Goal: Transaction & Acquisition: Purchase product/service

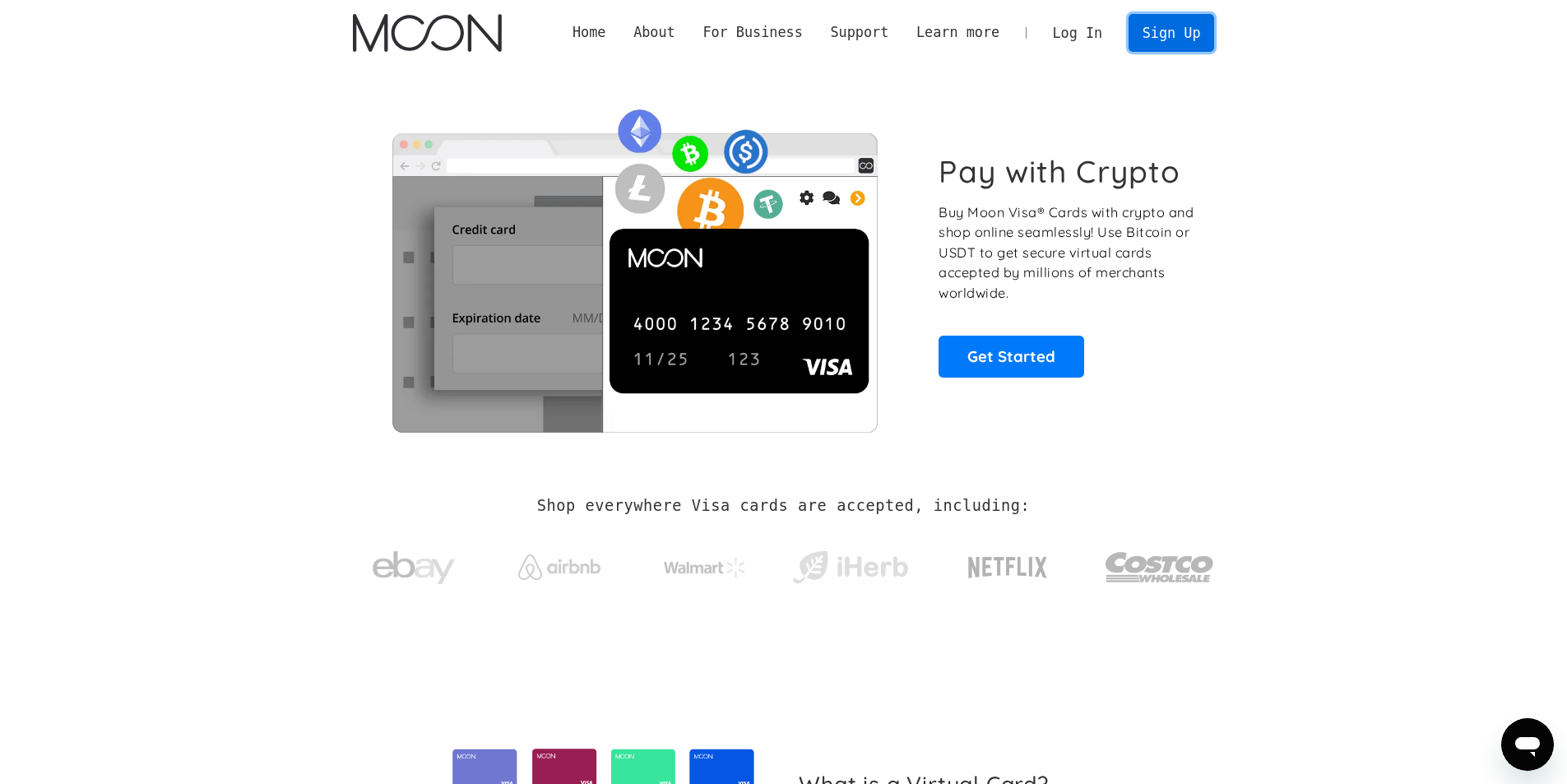
click at [1168, 18] on link "Sign Up" at bounding box center [1171, 32] width 86 height 37
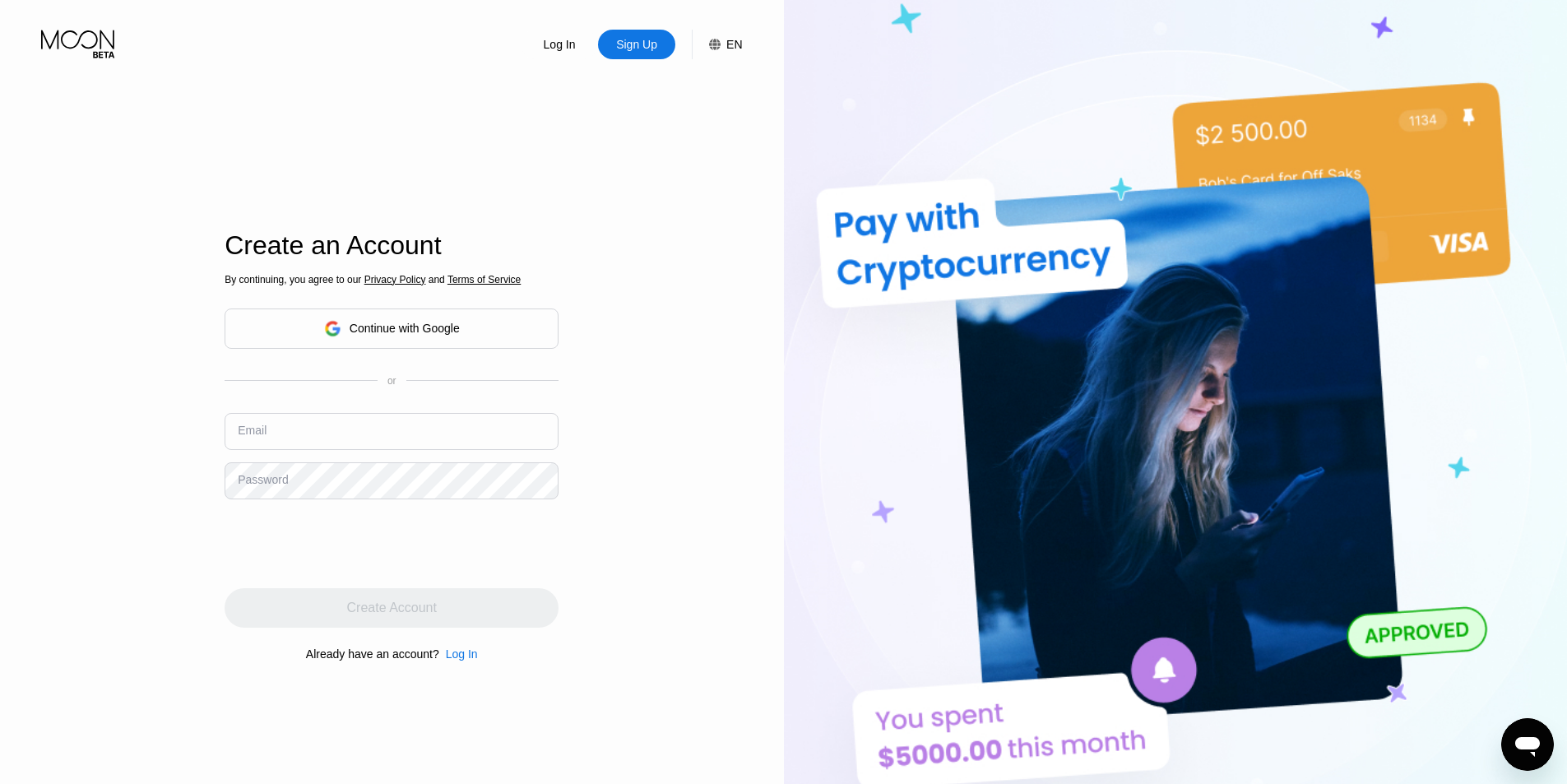
click at [412, 329] on div "Continue with Google" at bounding box center [405, 328] width 110 height 13
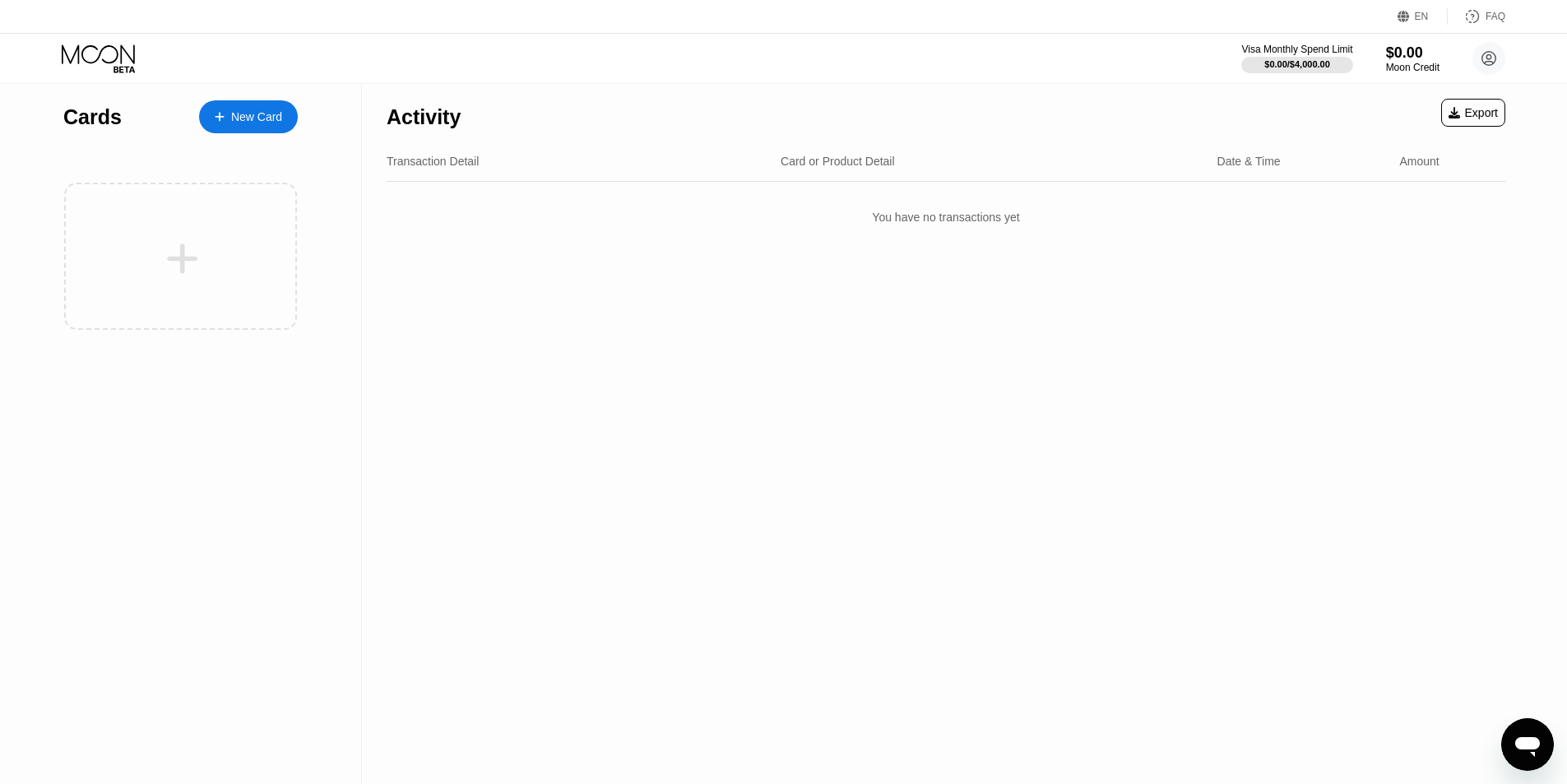
click at [221, 116] on icon at bounding box center [219, 117] width 10 height 12
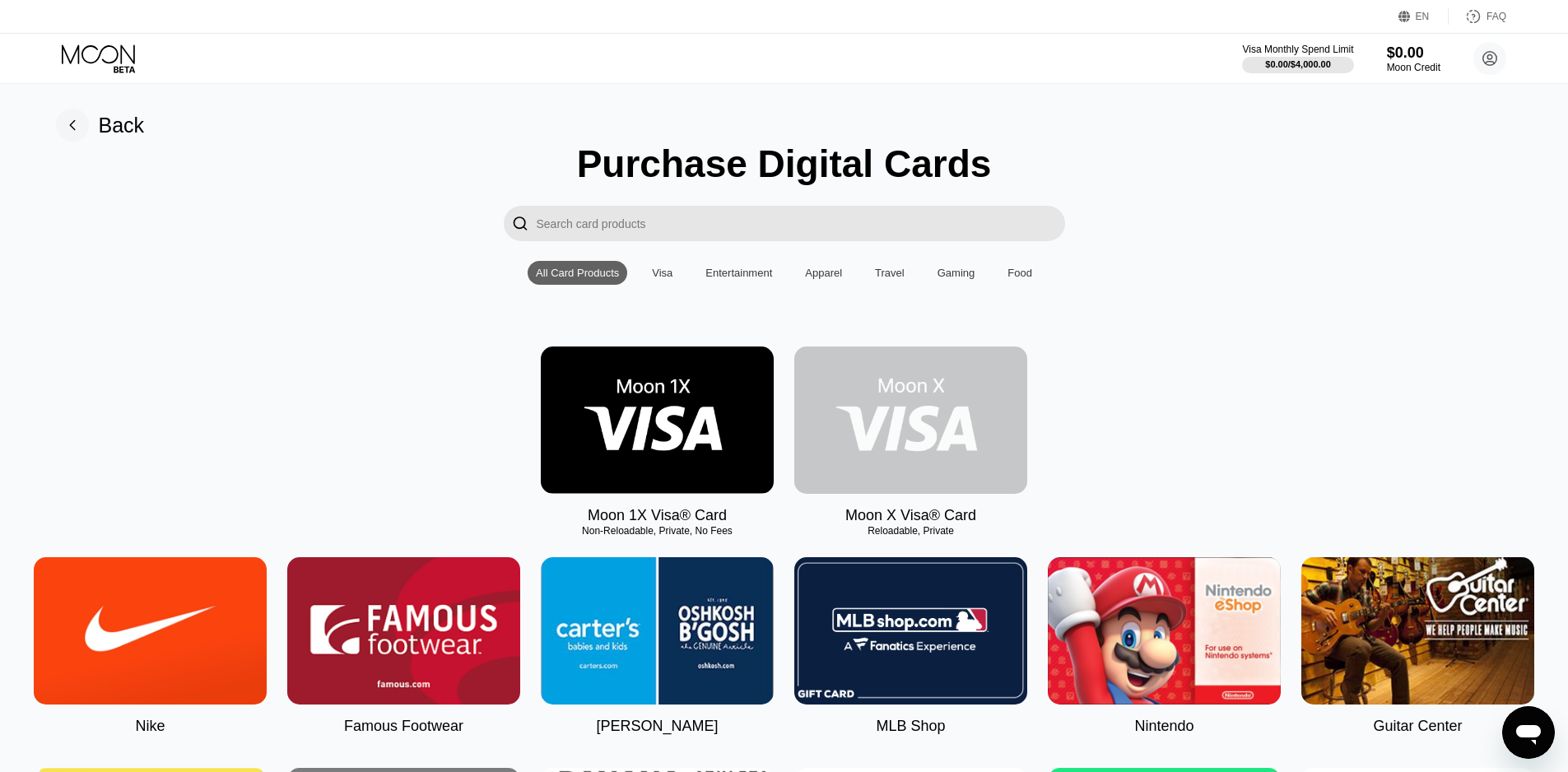
click at [938, 469] on img at bounding box center [910, 420] width 233 height 147
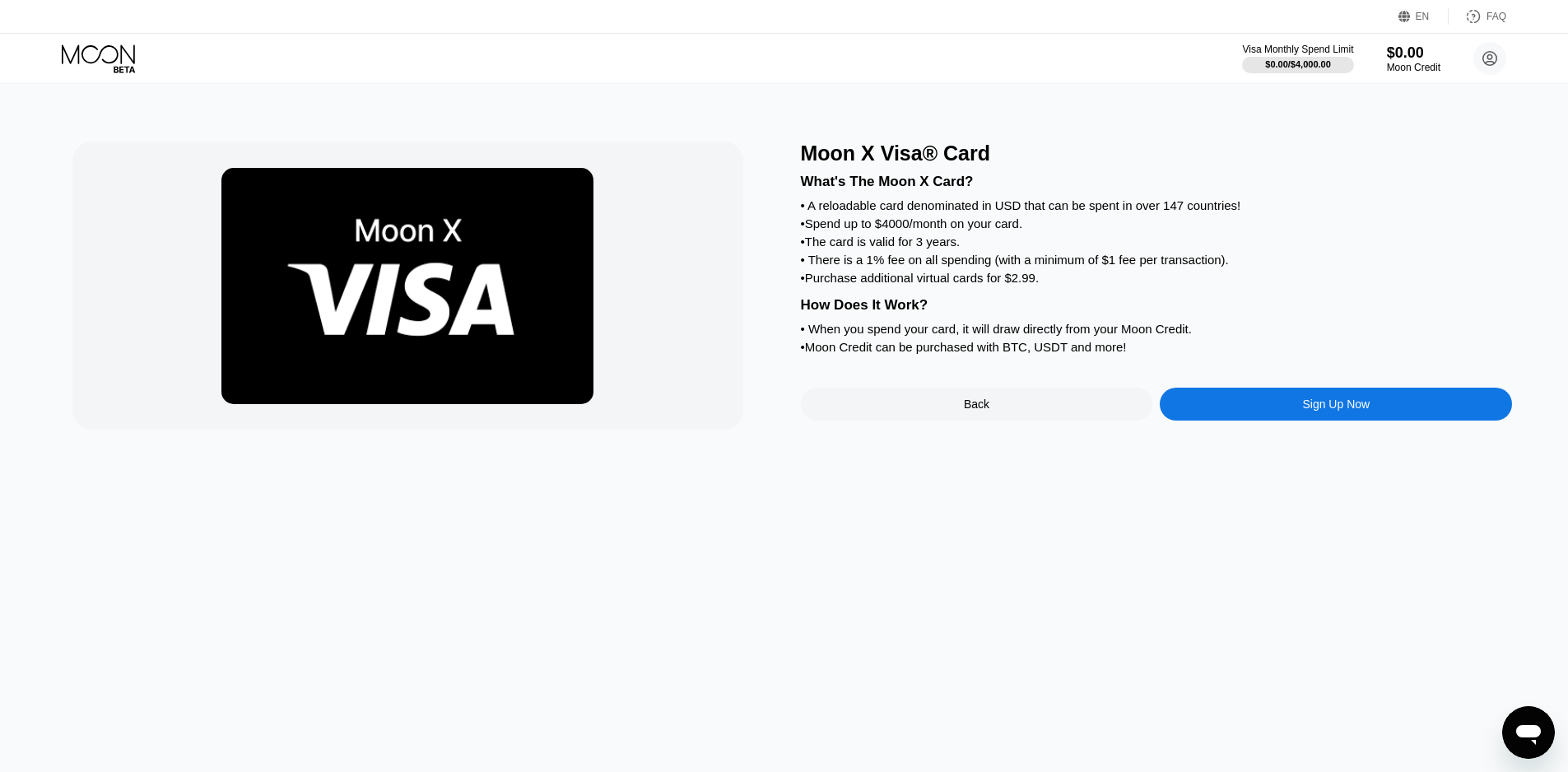
click at [1340, 411] on div "Sign Up Now" at bounding box center [1336, 404] width 67 height 13
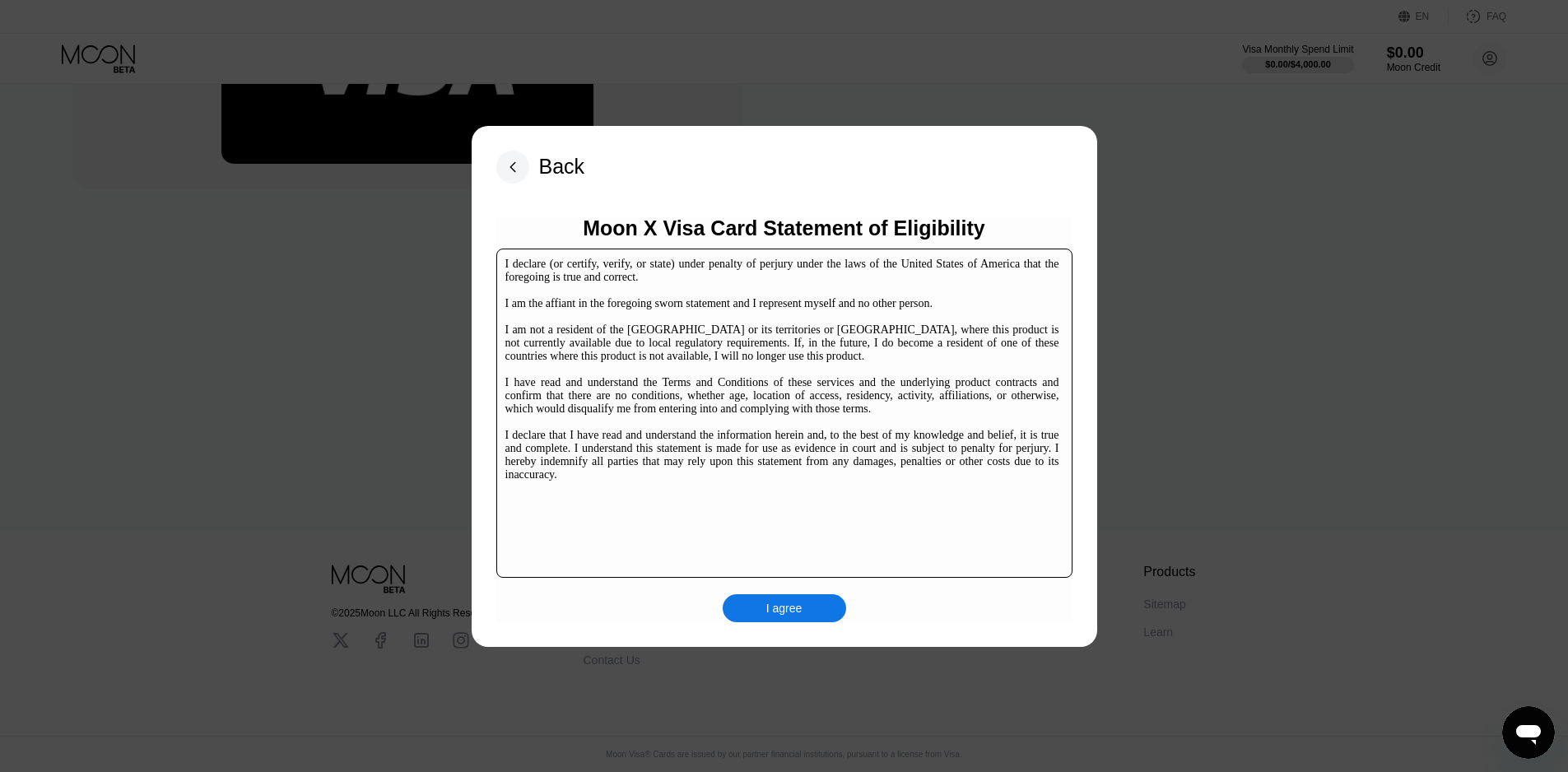
scroll to position [252, 0]
click at [814, 608] on div "I agree" at bounding box center [785, 608] width 123 height 28
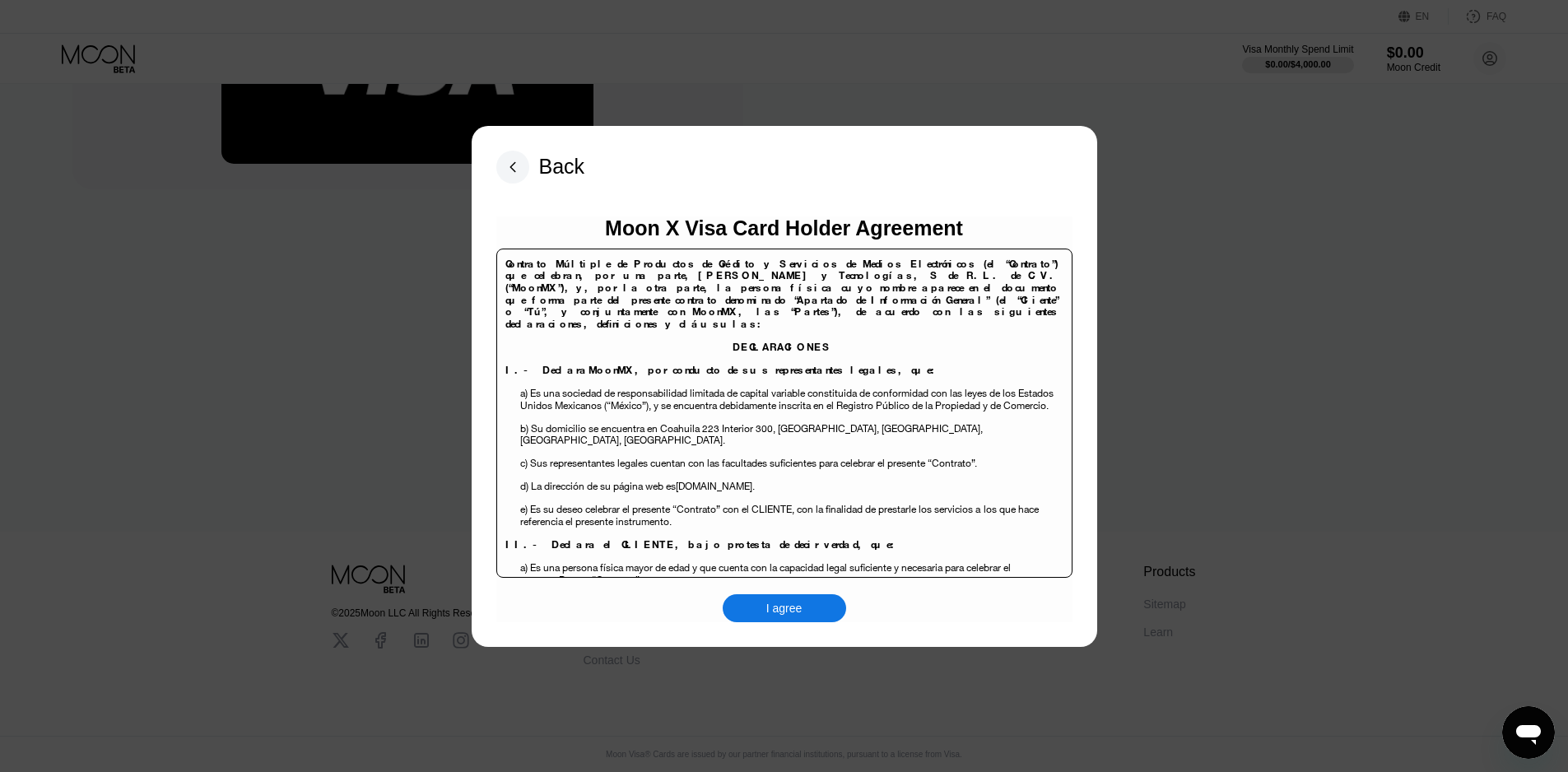
click at [792, 605] on div "I agree" at bounding box center [784, 608] width 36 height 15
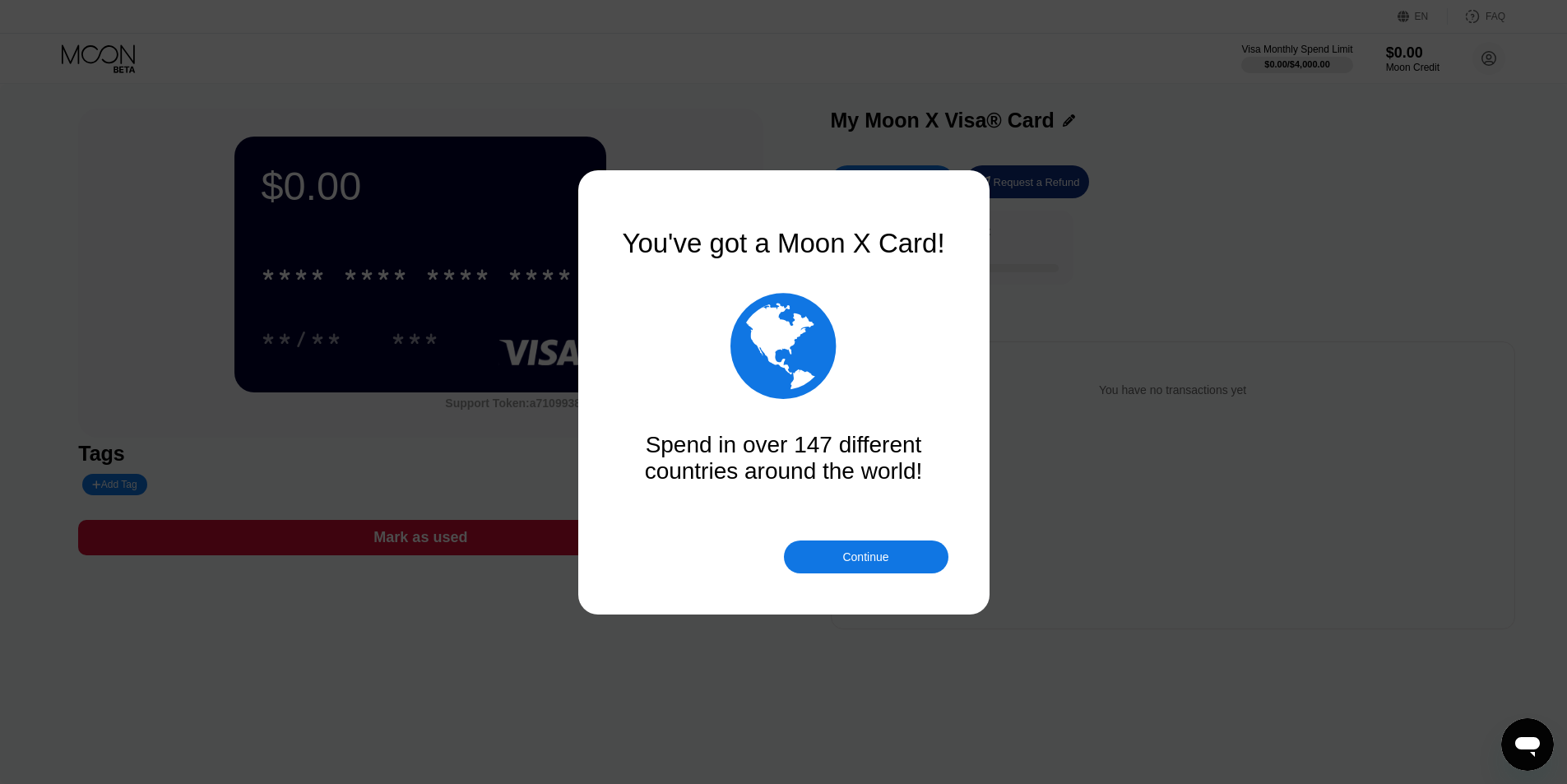
click at [878, 550] on div "Continue" at bounding box center [865, 557] width 46 height 13
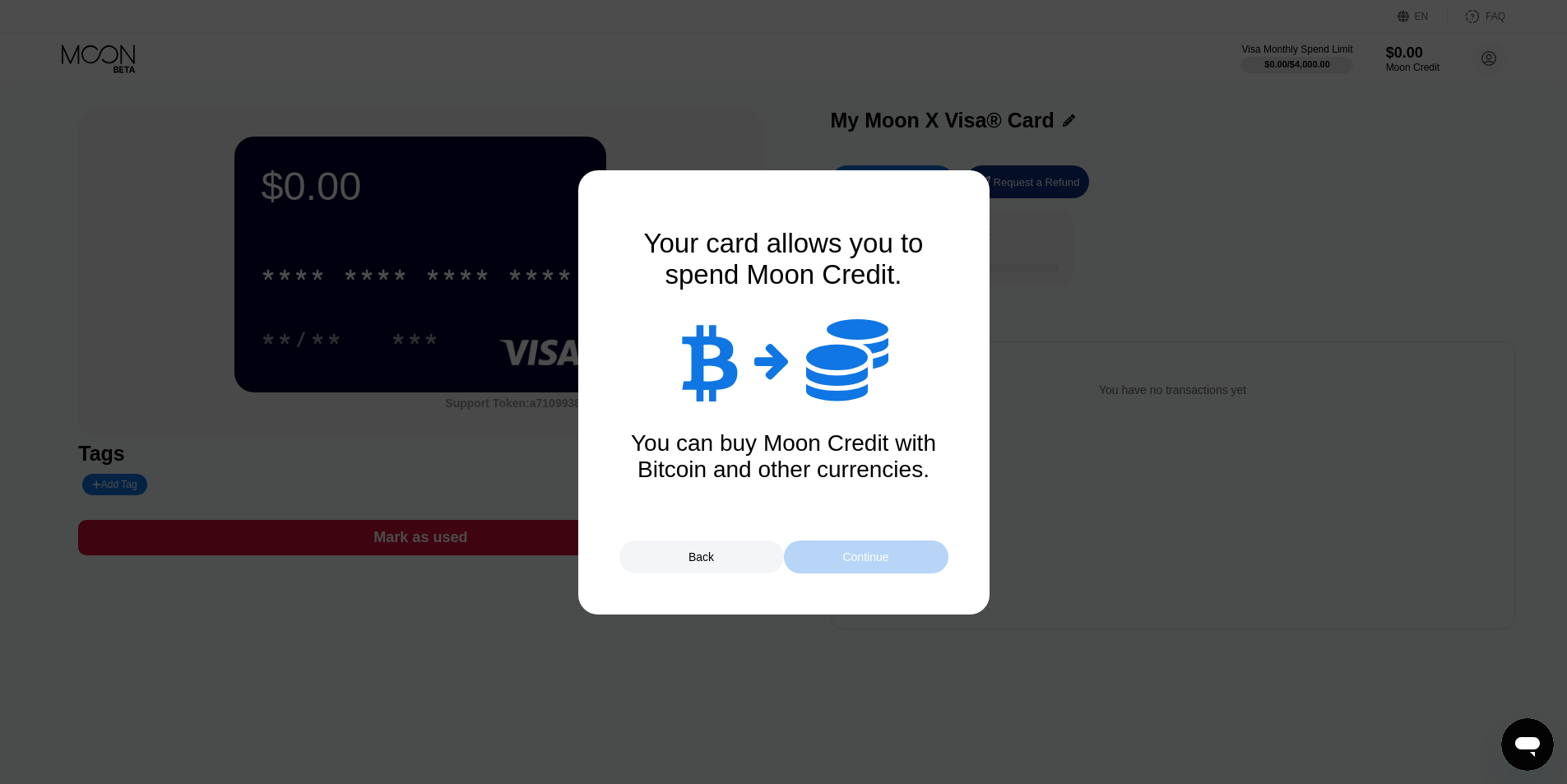
click at [859, 559] on div "Continue" at bounding box center [865, 557] width 46 height 13
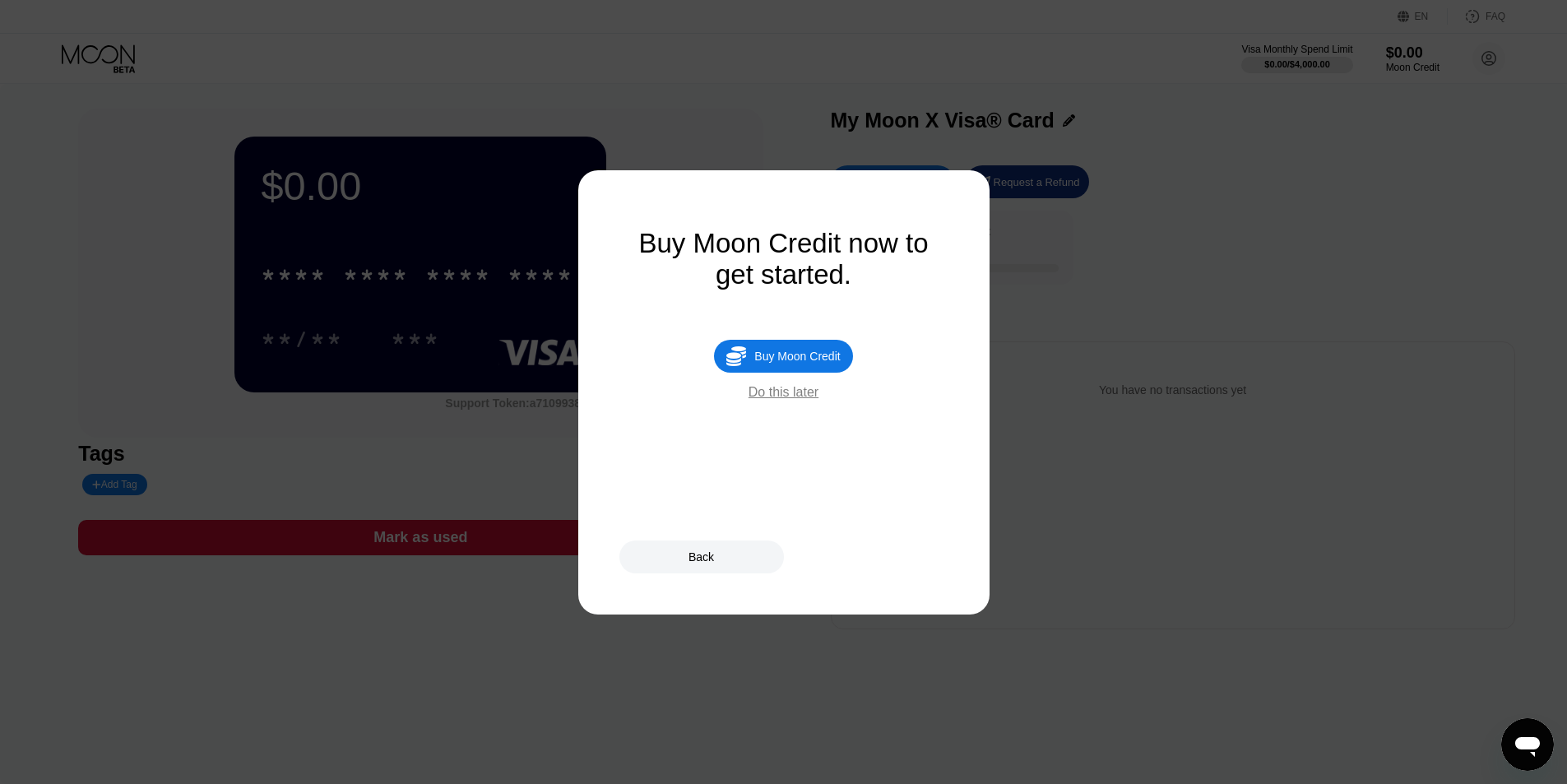
click at [785, 399] on div "Do this later" at bounding box center [784, 392] width 70 height 15
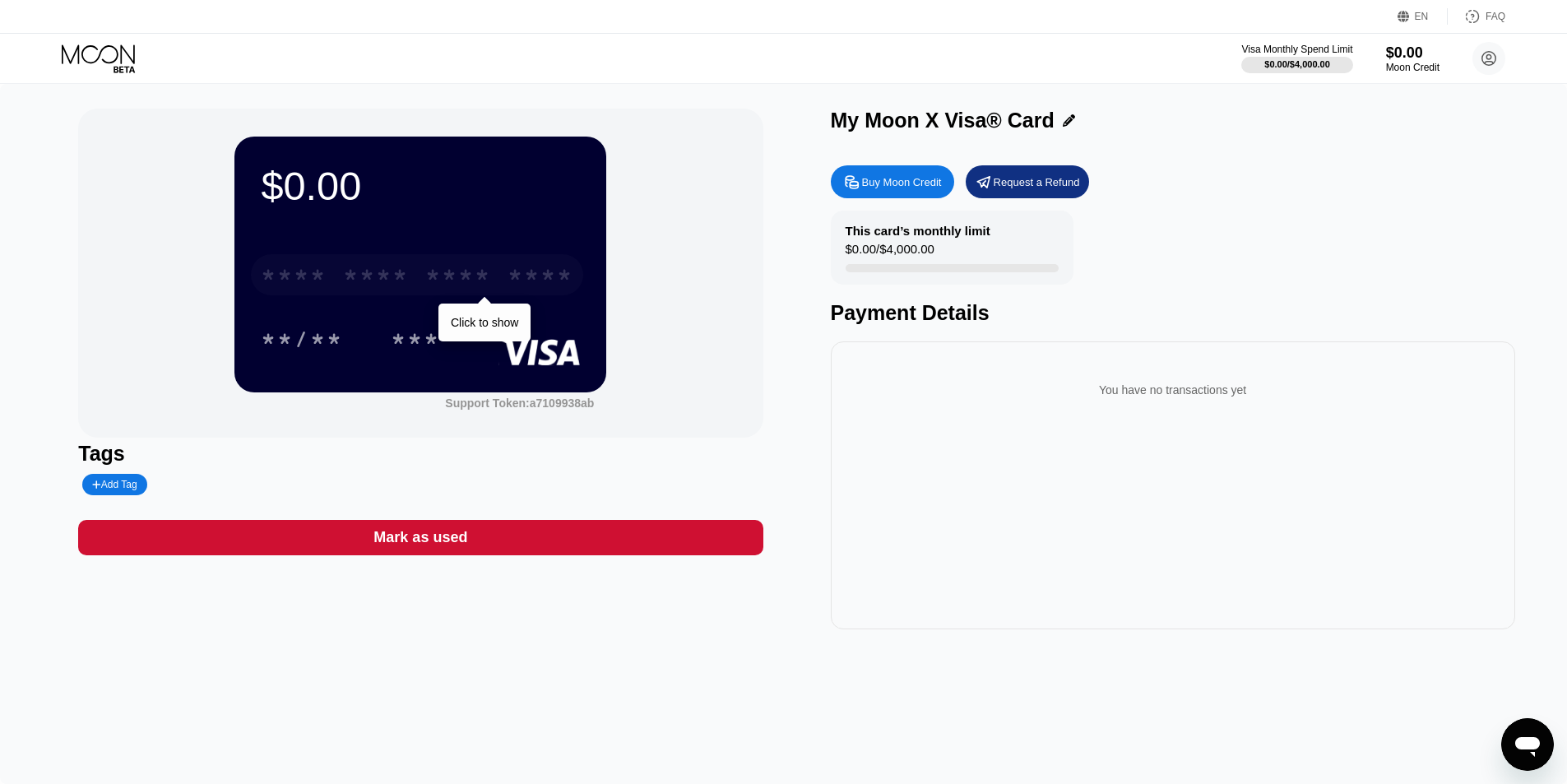
click at [450, 287] on div "* * * *" at bounding box center [458, 277] width 65 height 27
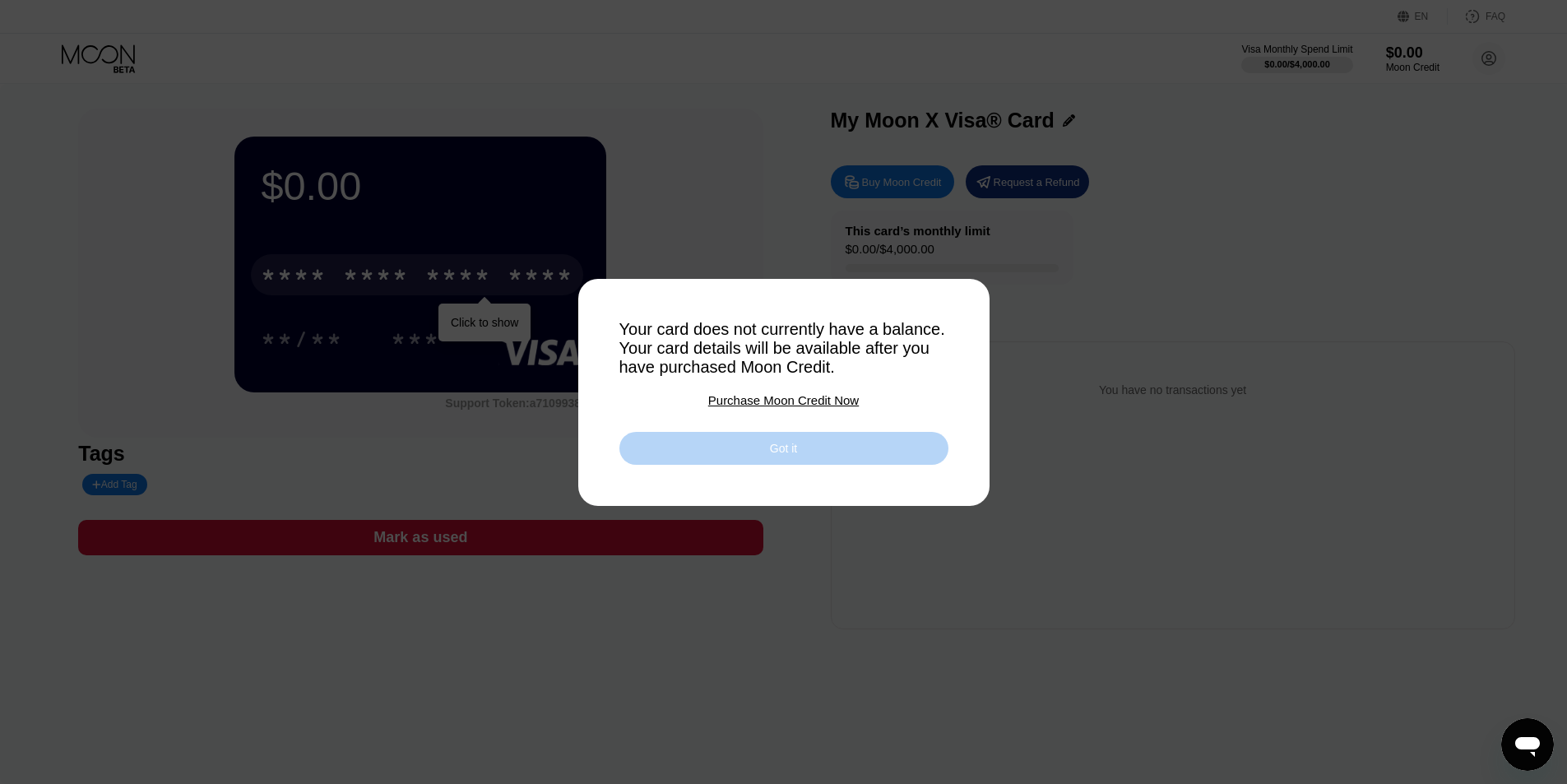
click at [792, 444] on div "Got it" at bounding box center [784, 448] width 329 height 33
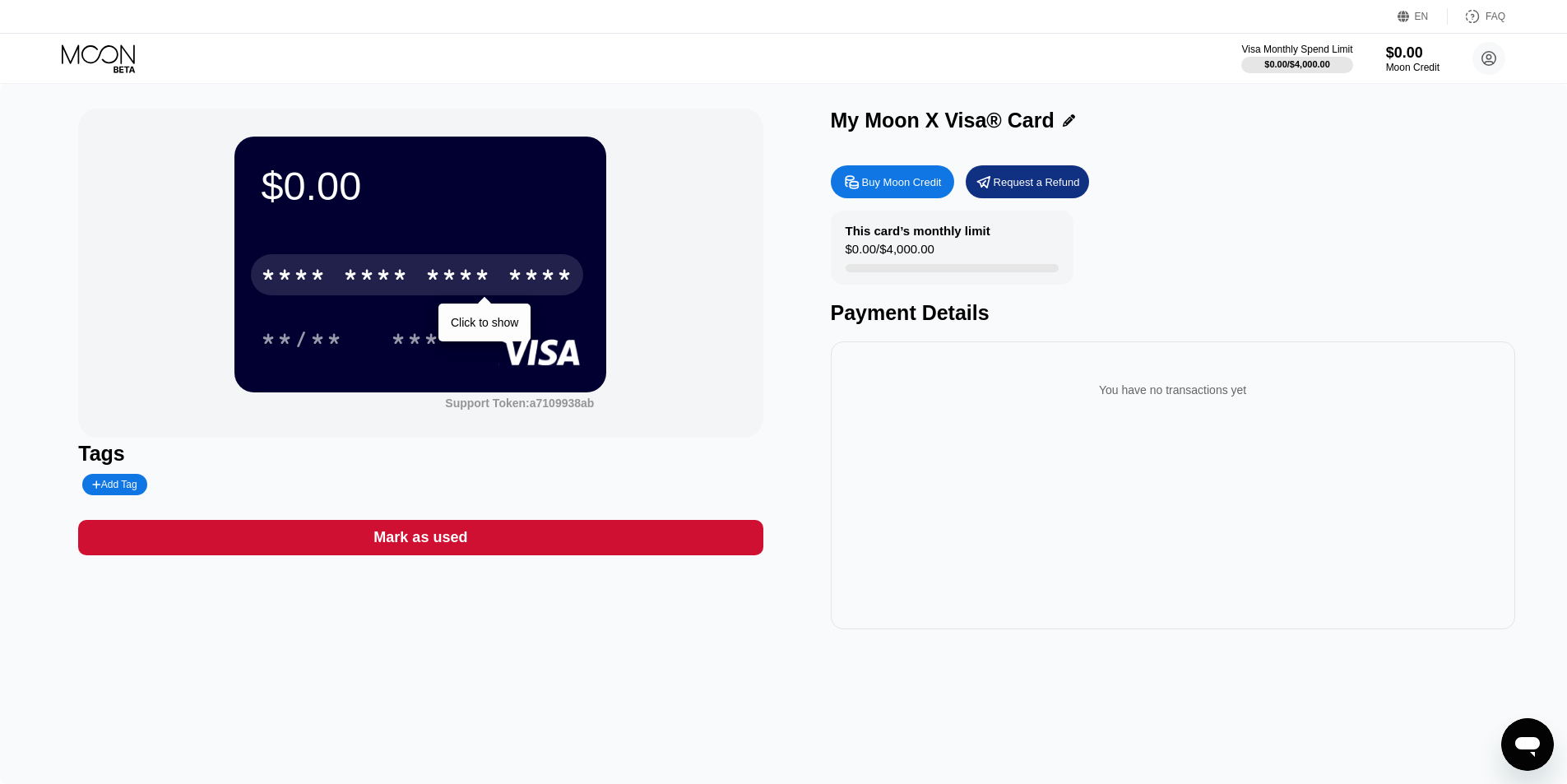
click at [478, 324] on div "**/** ***" at bounding box center [420, 339] width 319 height 41
click at [477, 324] on div "**/** ***" at bounding box center [420, 339] width 319 height 41
click at [489, 317] on div "Click to show" at bounding box center [484, 322] width 92 height 38
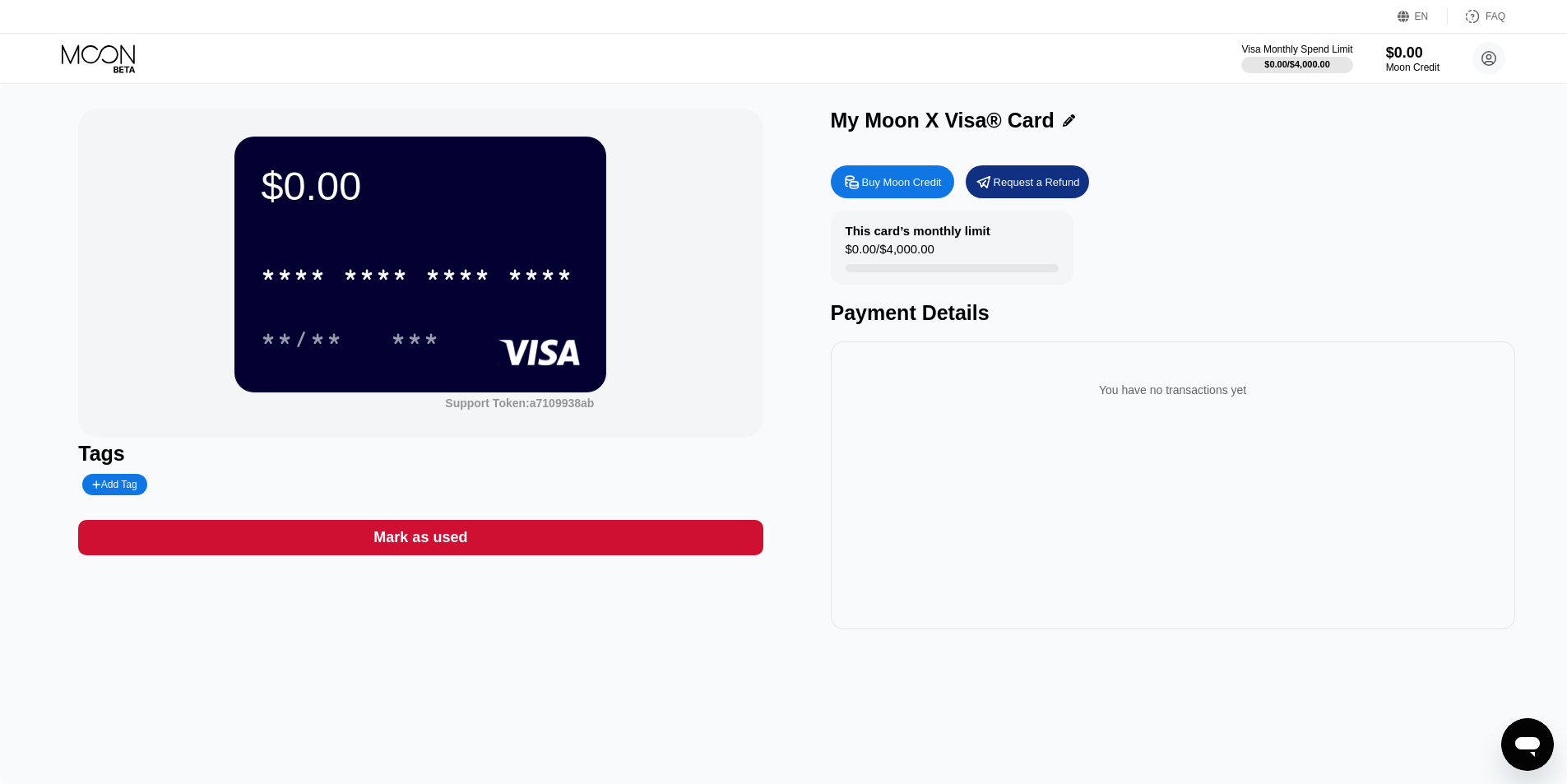
click at [378, 320] on div "* * * * * * * * * * * * **** **/** ***" at bounding box center [420, 290] width 319 height 97
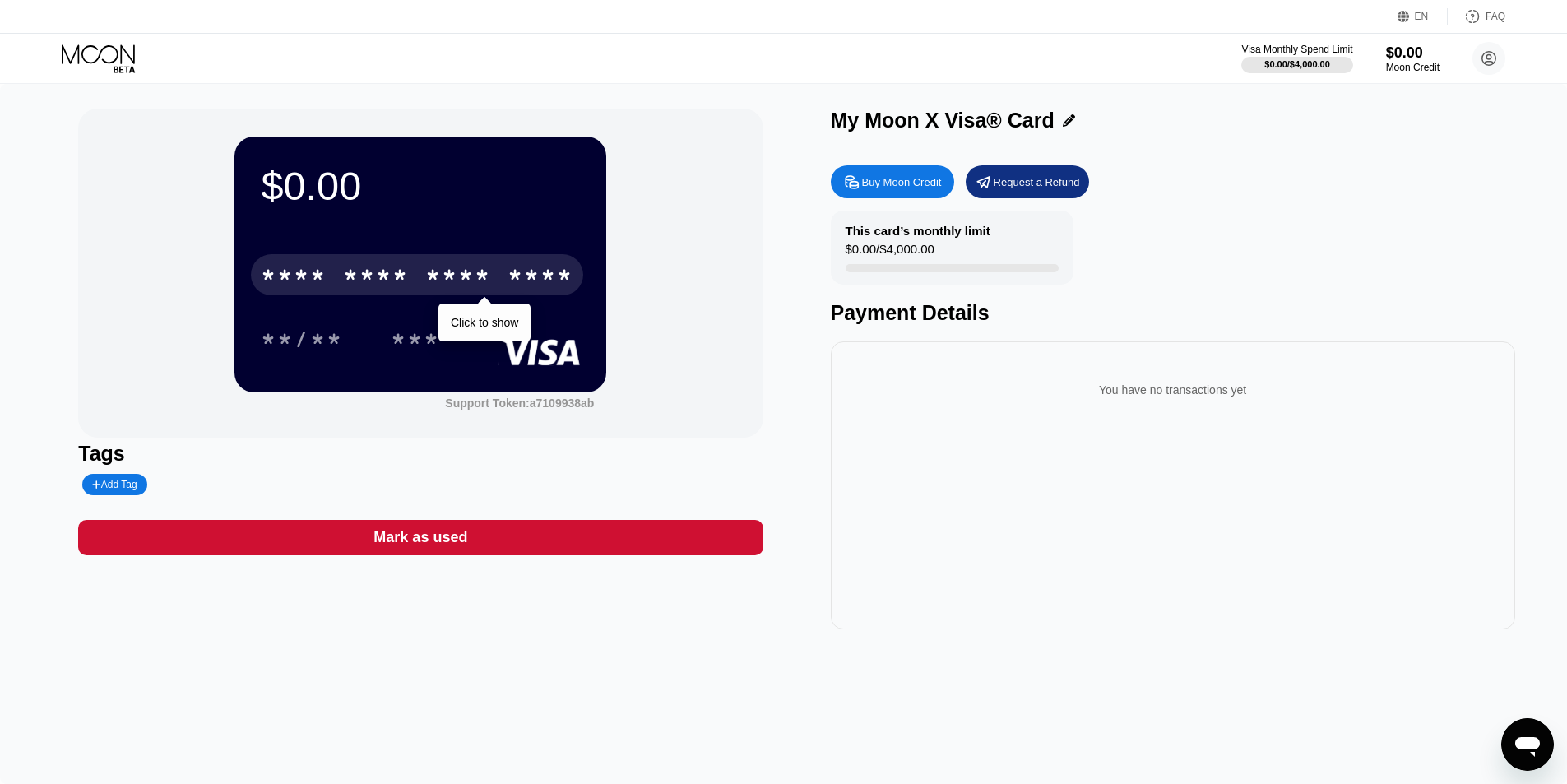
click at [505, 279] on div "* * * * * * * * * * * * ****" at bounding box center [417, 274] width 332 height 41
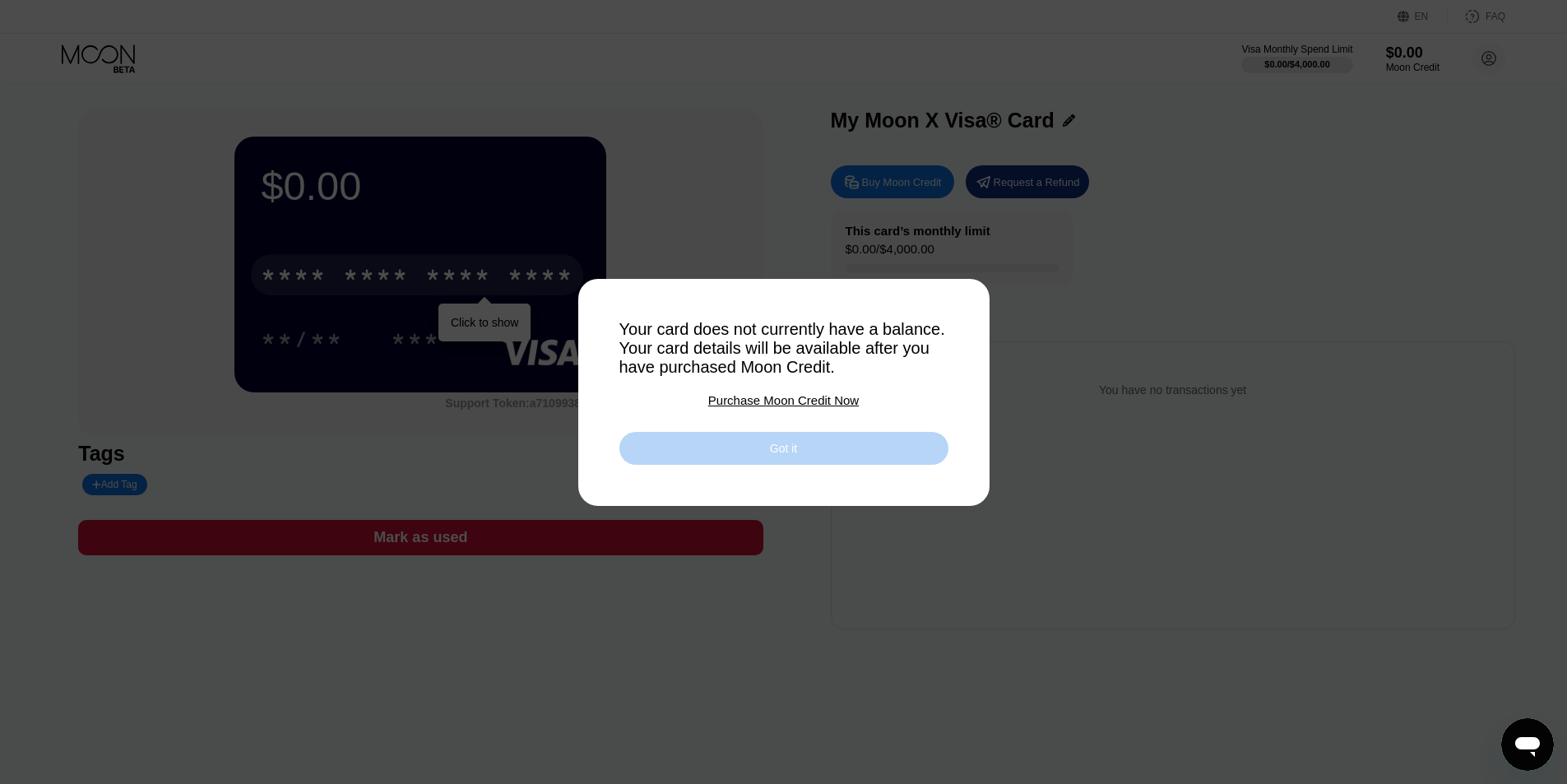
click at [790, 447] on div "Got it" at bounding box center [783, 448] width 27 height 15
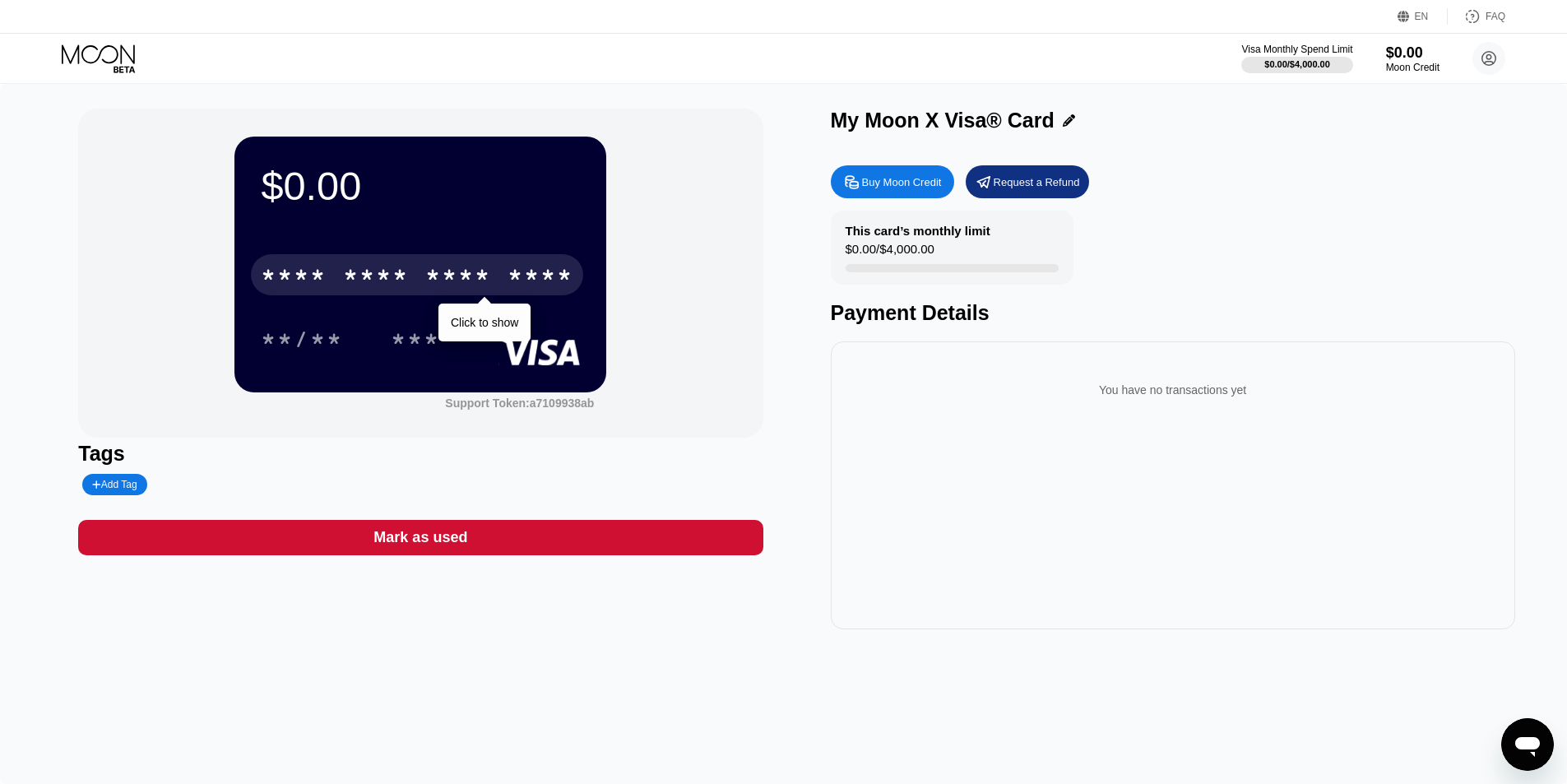
click at [485, 326] on div "**/** ***" at bounding box center [420, 339] width 319 height 41
click at [470, 321] on div "**/** ***" at bounding box center [420, 339] width 319 height 41
click at [469, 321] on div "**/** ***" at bounding box center [420, 339] width 319 height 41
click at [404, 342] on div "***" at bounding box center [416, 341] width 50 height 27
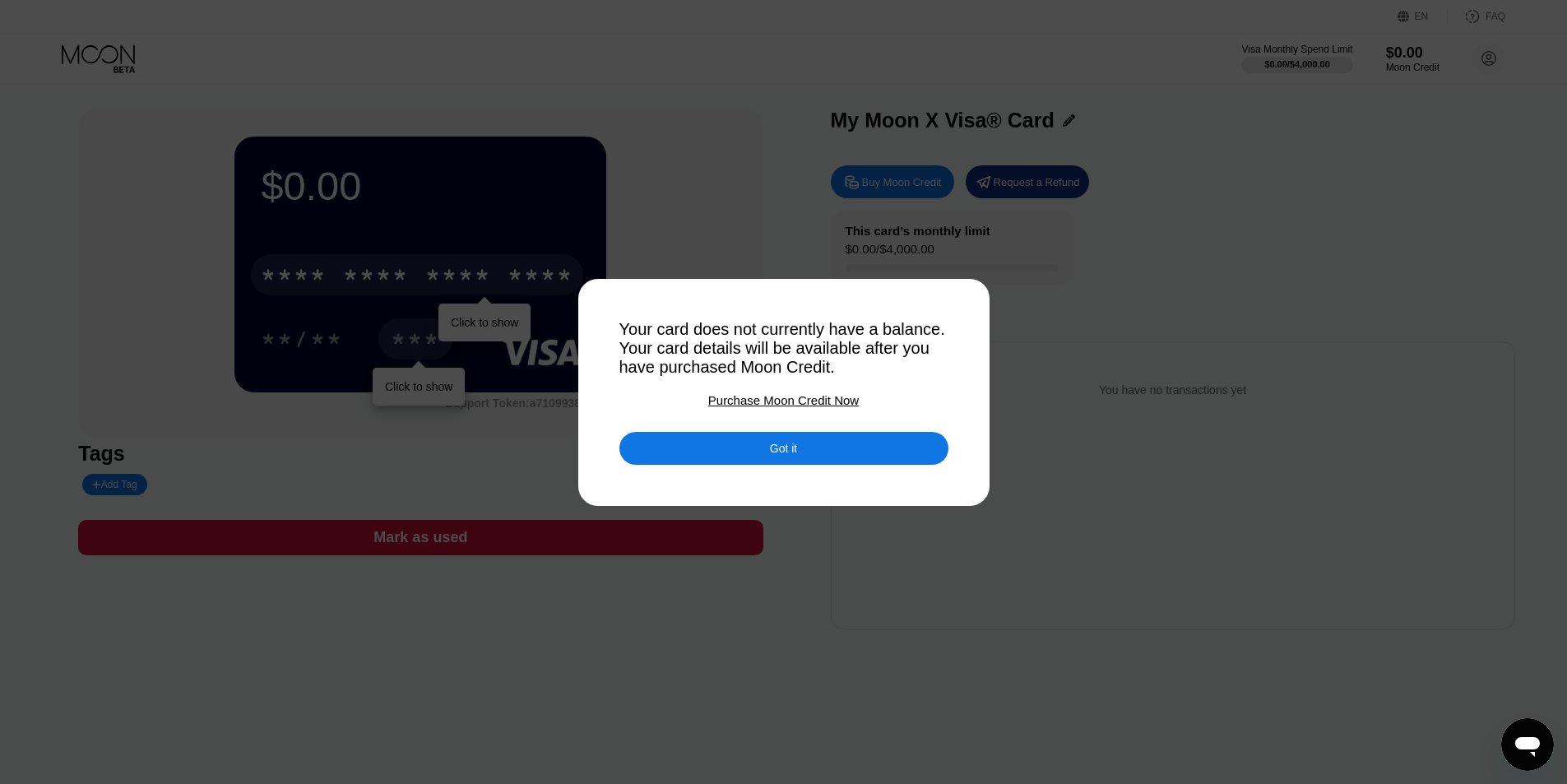
click at [828, 460] on div "Got it" at bounding box center [784, 448] width 329 height 33
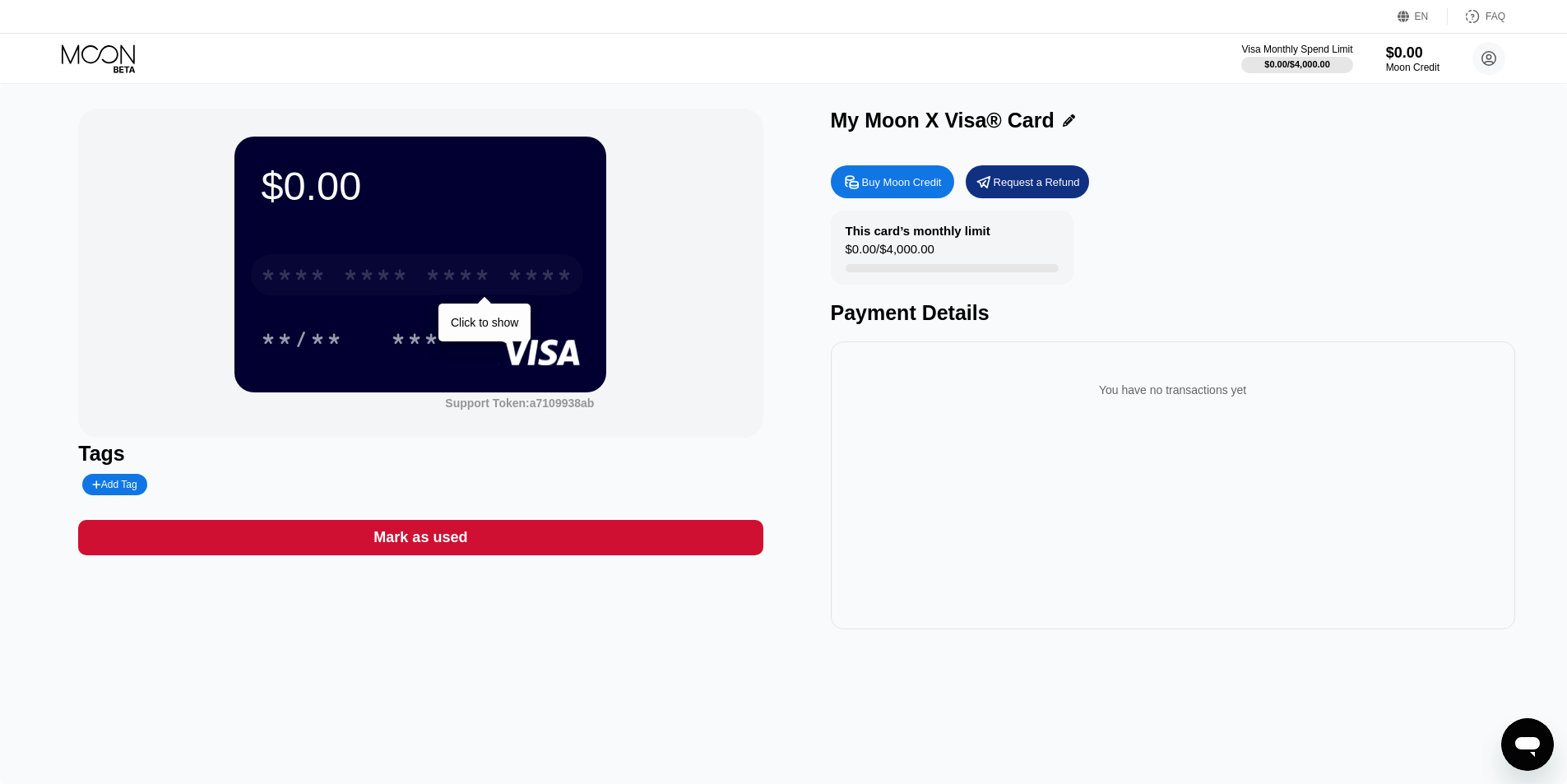
click at [430, 281] on div "* * * *" at bounding box center [458, 277] width 65 height 27
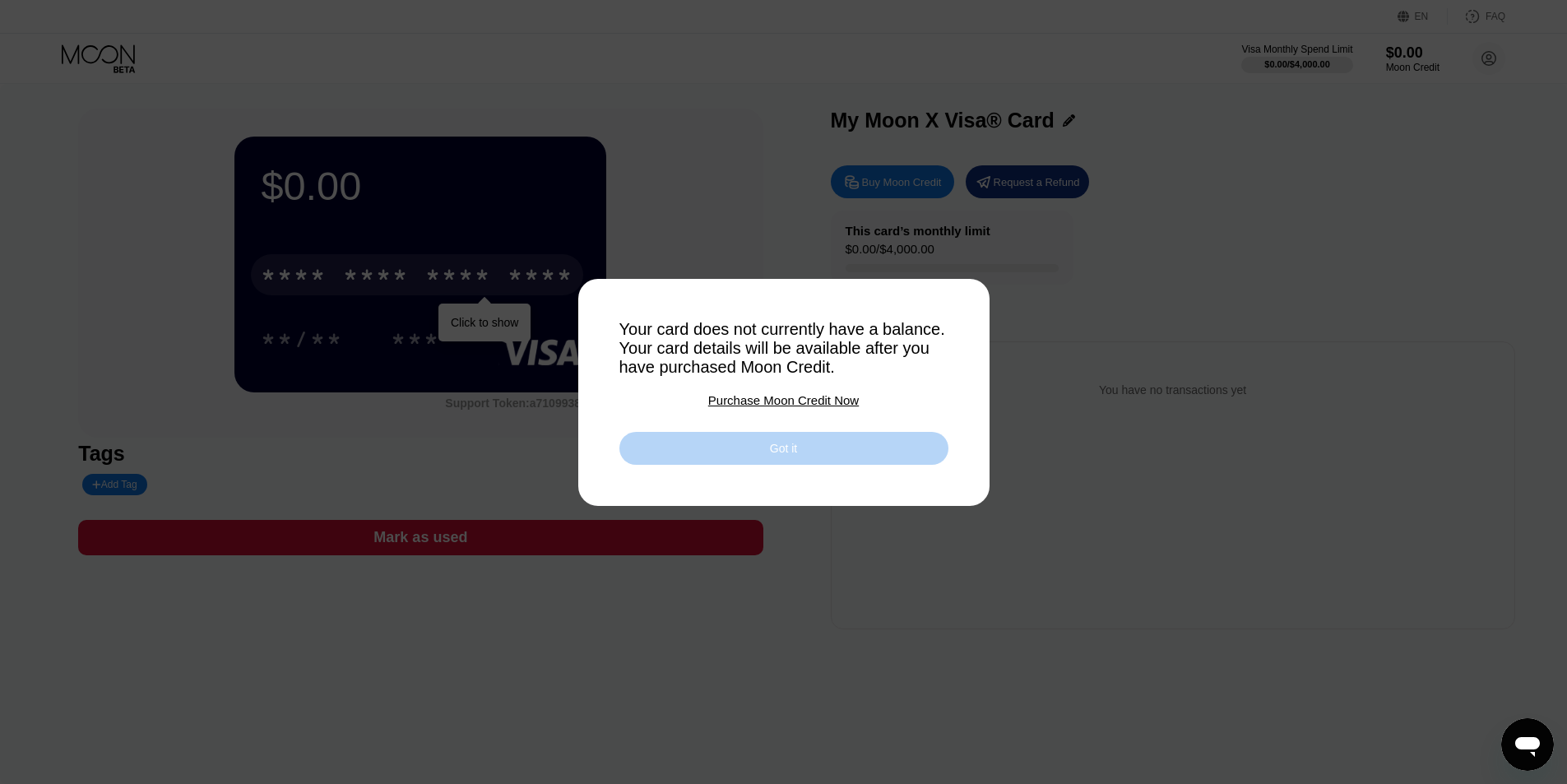
click at [811, 461] on div "Got it" at bounding box center [784, 448] width 329 height 33
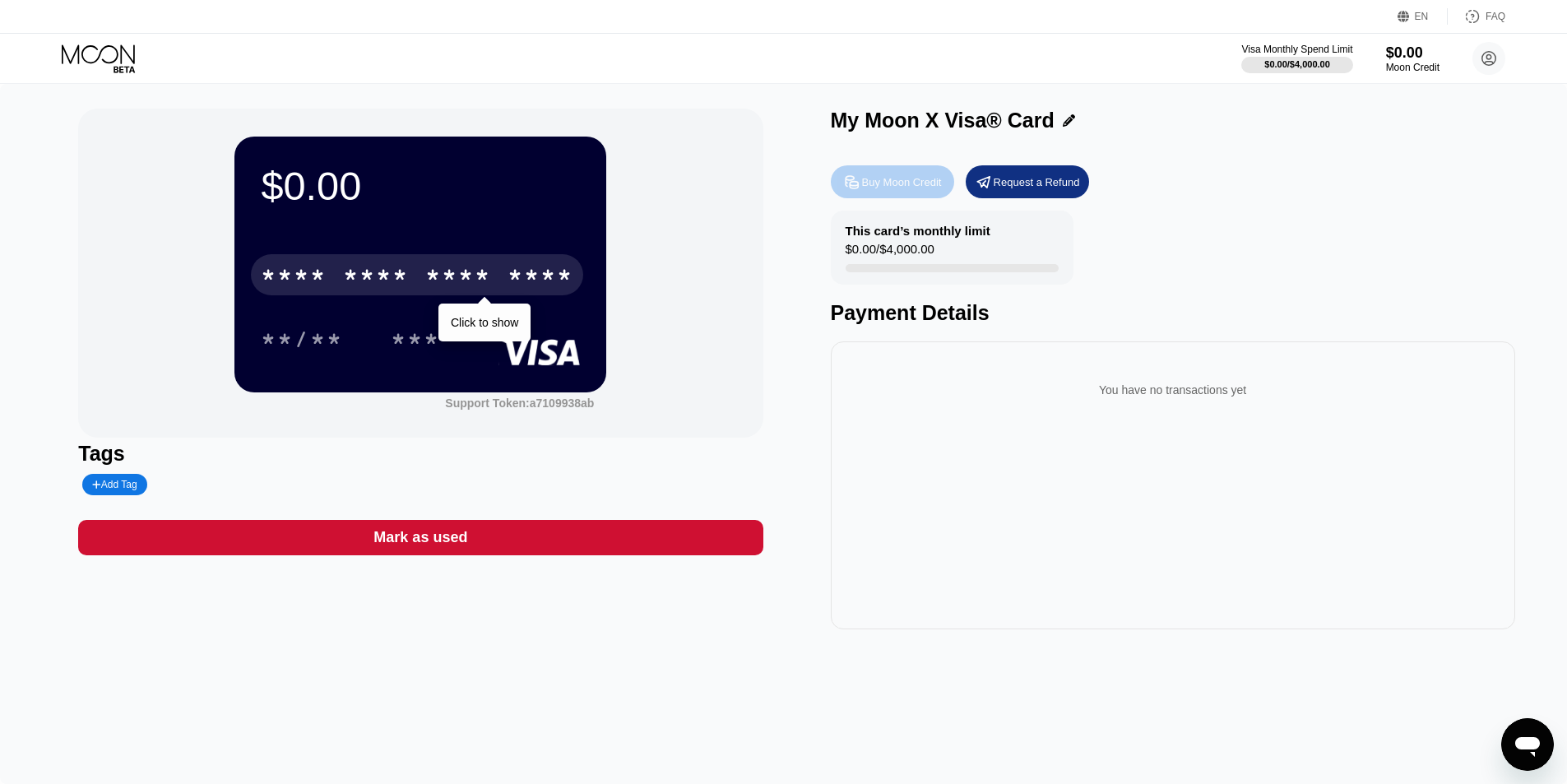
click at [905, 181] on div "Buy Moon Credit" at bounding box center [902, 181] width 80 height 14
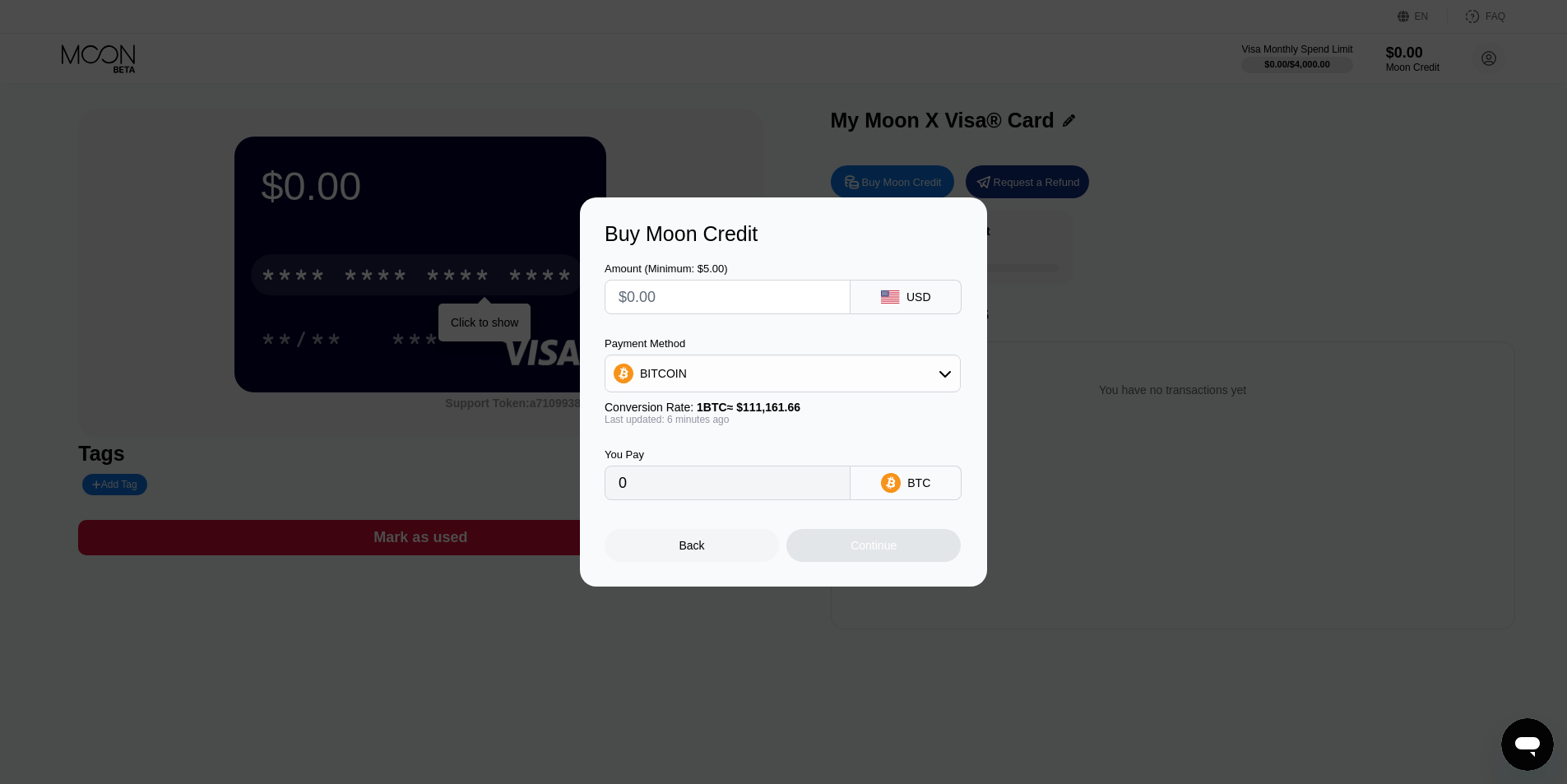
click at [951, 378] on icon at bounding box center [946, 374] width 13 height 13
click at [776, 458] on div "USDT on TRON" at bounding box center [793, 455] width 310 height 13
type input "0.00"
click at [746, 270] on div "Amount (Minimum: $5.00)" at bounding box center [727, 268] width 246 height 12
click at [727, 284] on input "text" at bounding box center [727, 297] width 218 height 33
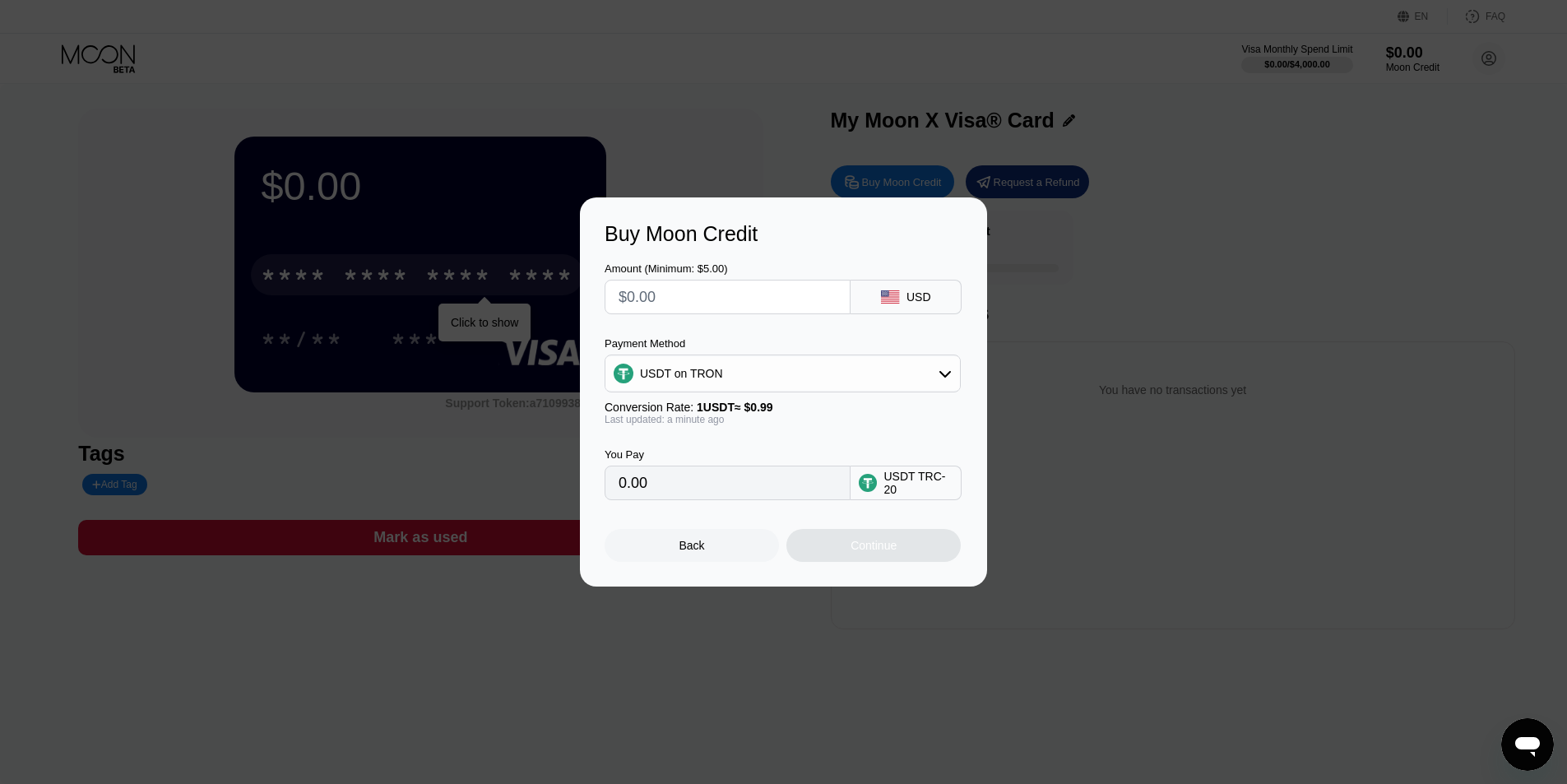
click at [714, 483] on input "0.00" at bounding box center [727, 483] width 218 height 33
click at [697, 286] on input "text" at bounding box center [727, 297] width 218 height 33
type input "$1"
type input "1.01"
type input "$10"
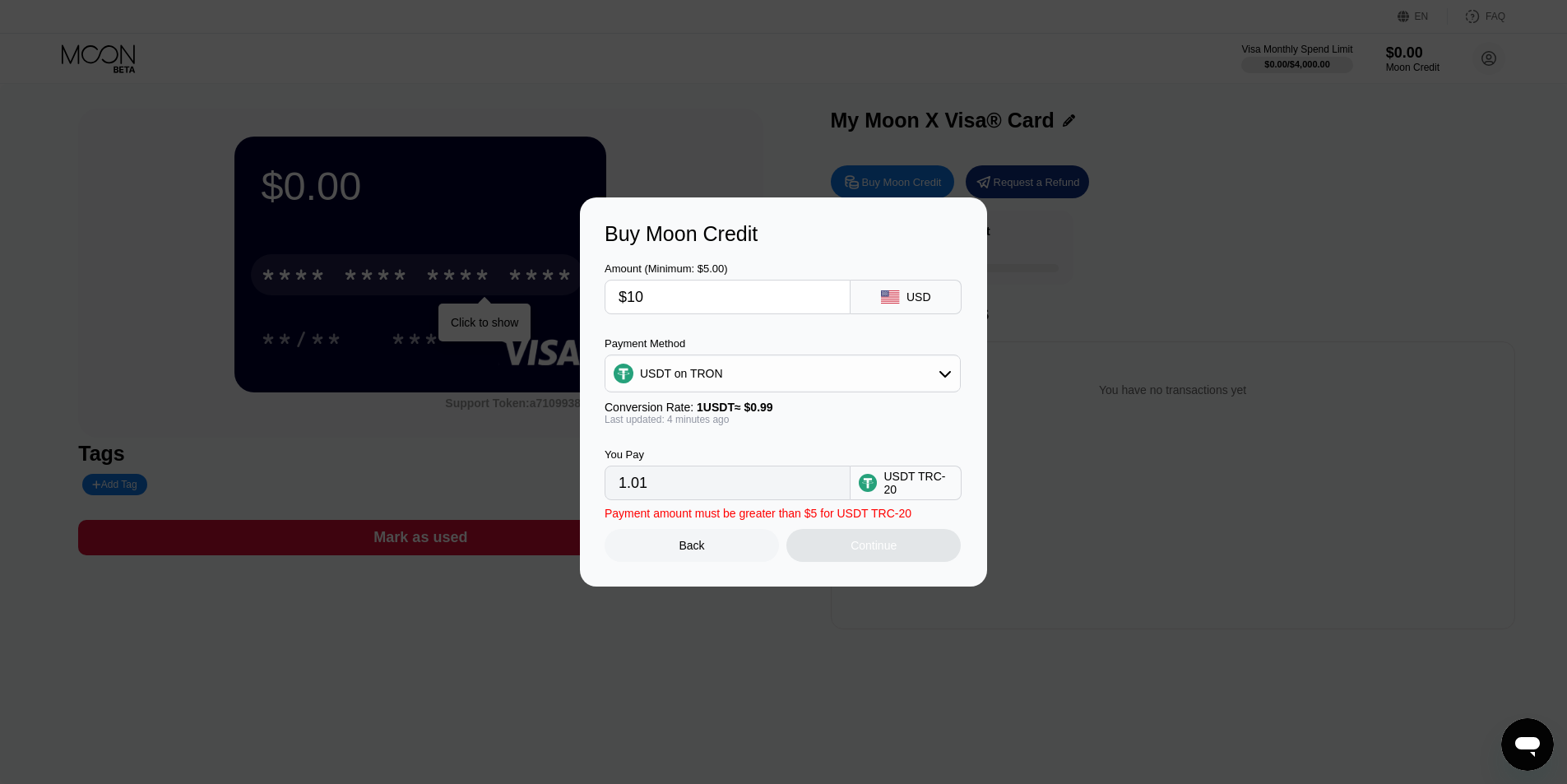
type input "10.10"
type input "$10"
click at [860, 552] on div "Continue" at bounding box center [874, 545] width 46 height 13
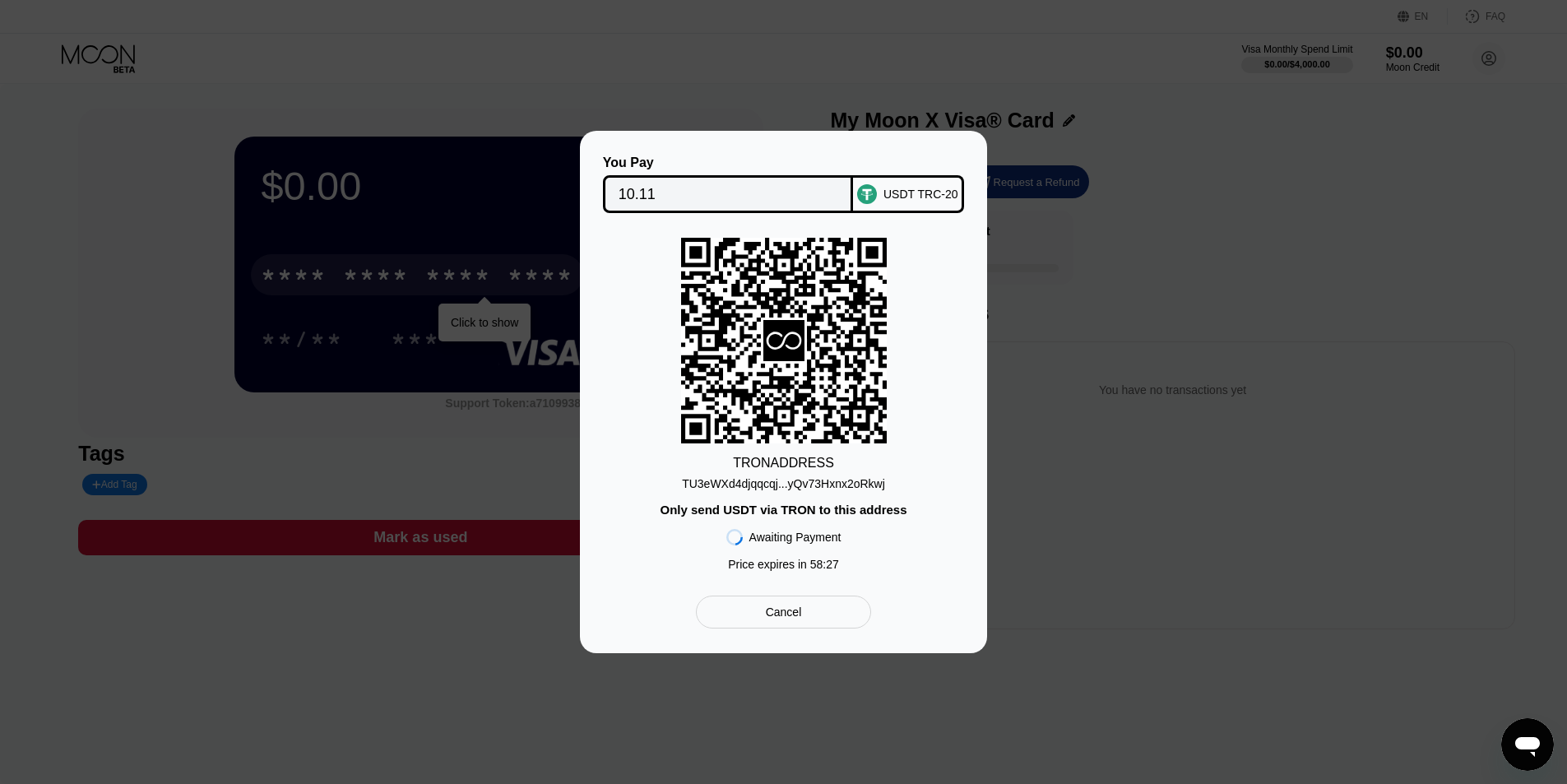
click at [775, 488] on div "TU3eWXd4djqqcqj...yQv73Hxnx2oRkwj" at bounding box center [784, 483] width 203 height 13
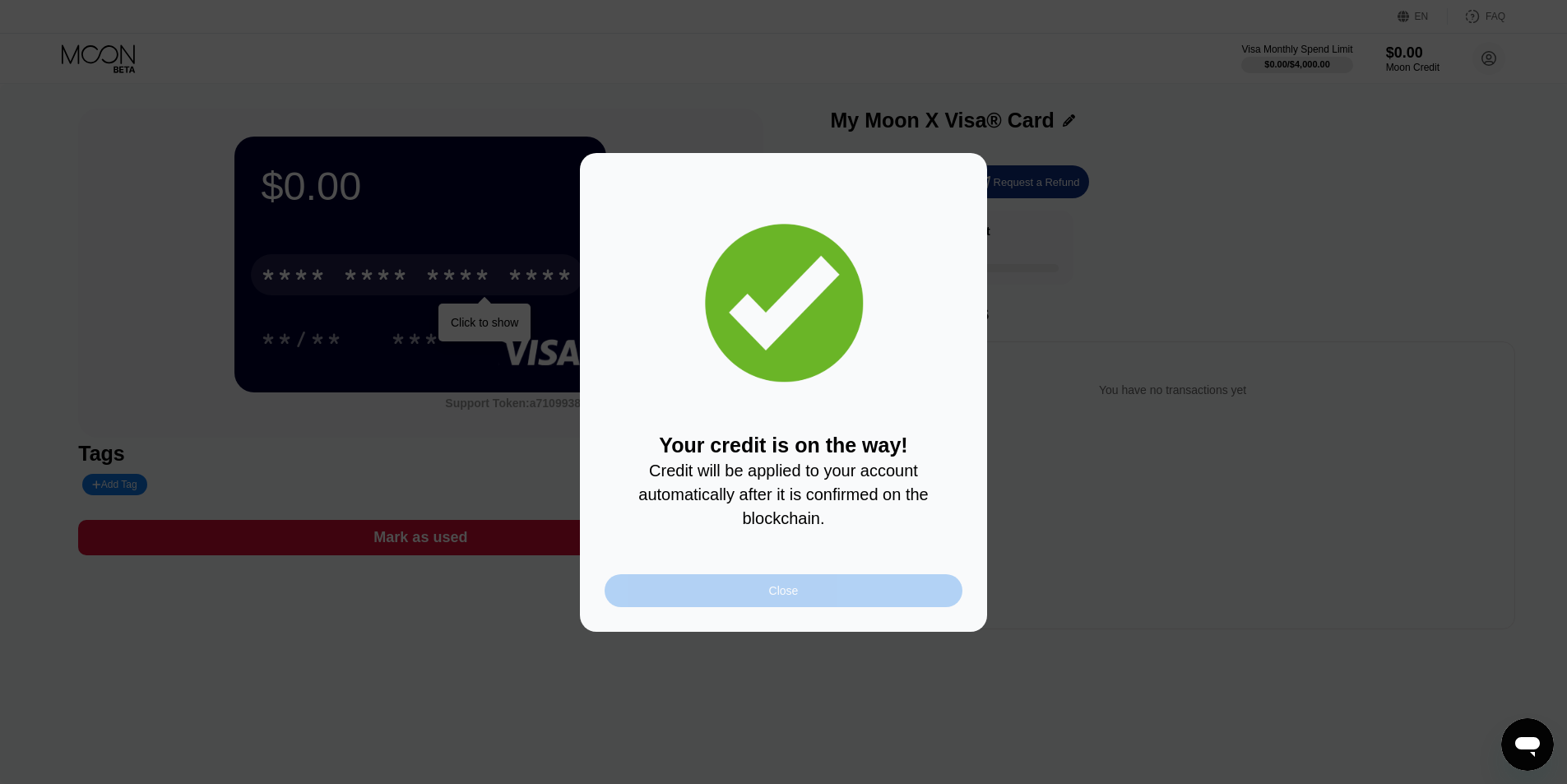
click at [748, 590] on div "Close" at bounding box center [784, 591] width 358 height 33
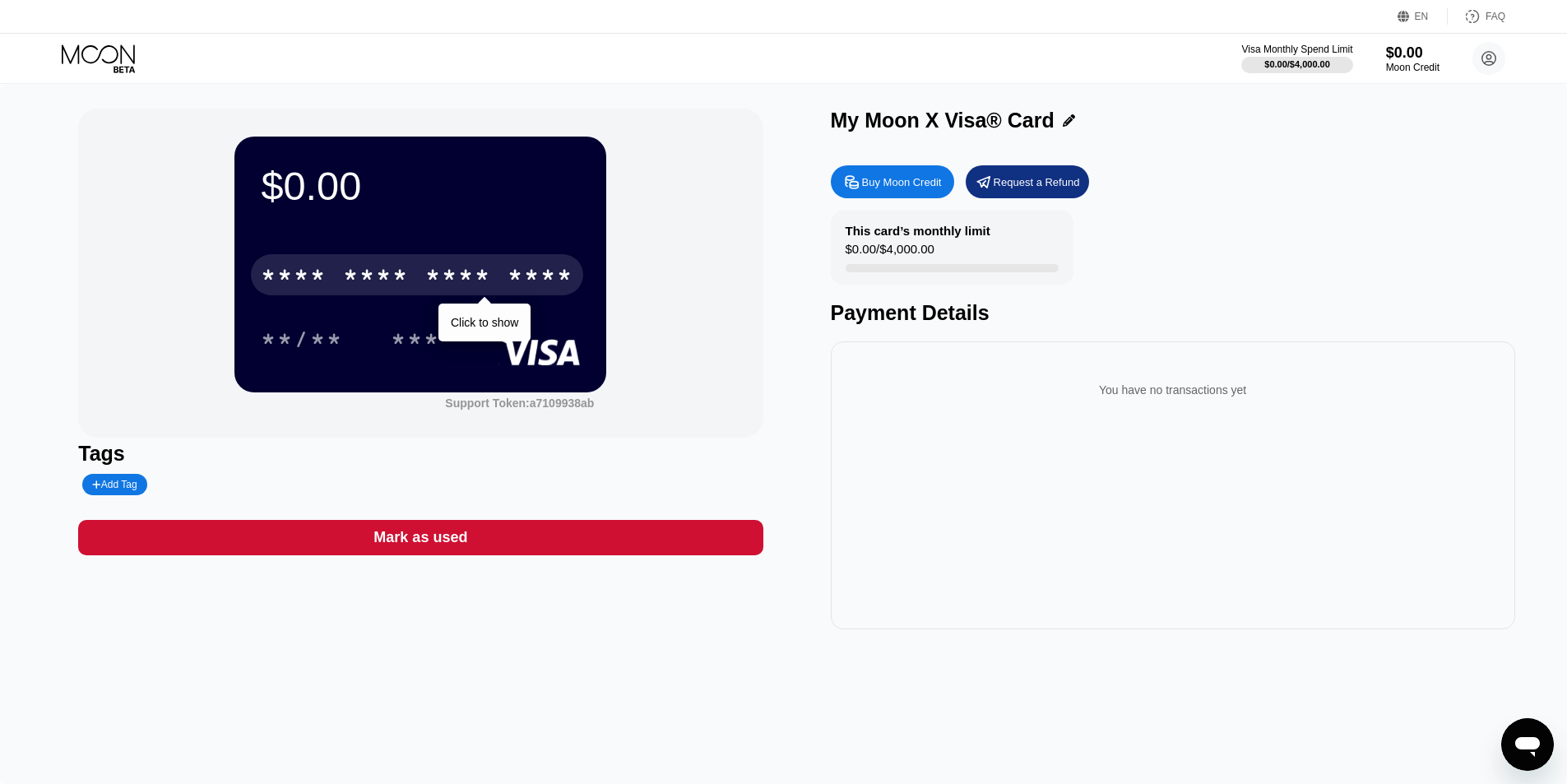
click at [428, 278] on div "* * * *" at bounding box center [458, 277] width 65 height 27
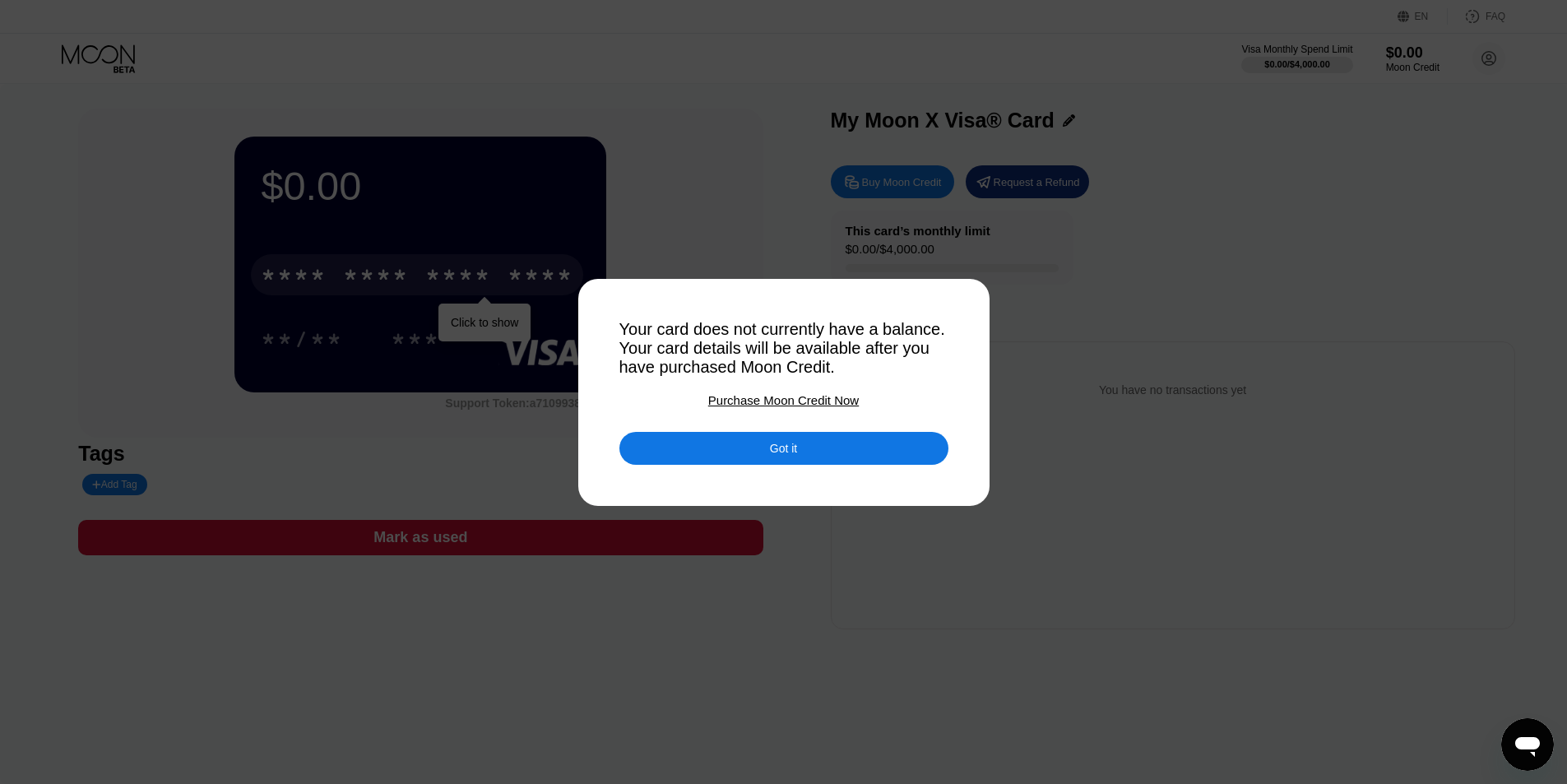
click at [861, 448] on div "Got it" at bounding box center [784, 448] width 329 height 33
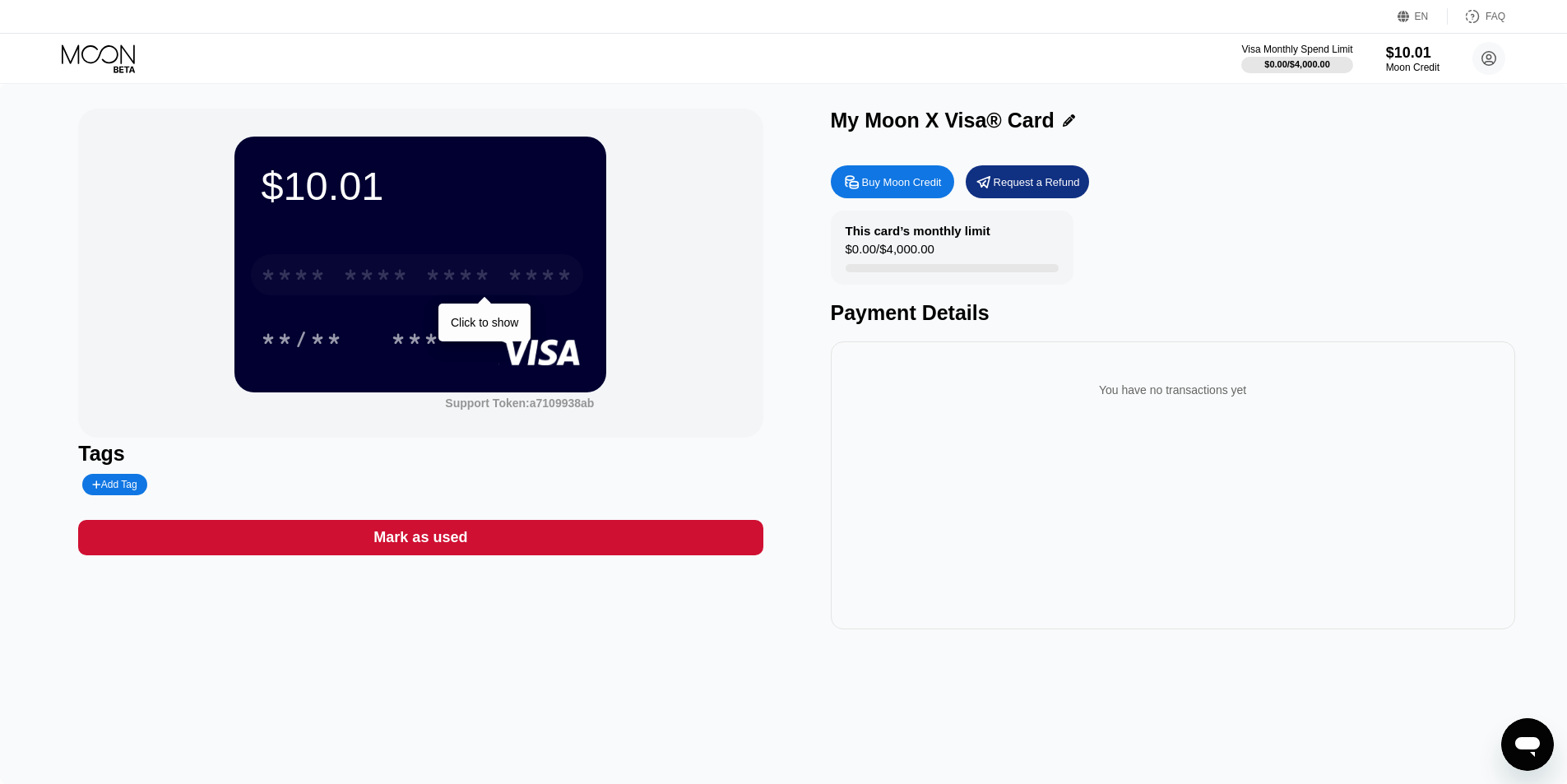
click at [457, 271] on div "* * * *" at bounding box center [458, 277] width 65 height 27
click at [360, 282] on div "* * * *" at bounding box center [376, 277] width 65 height 27
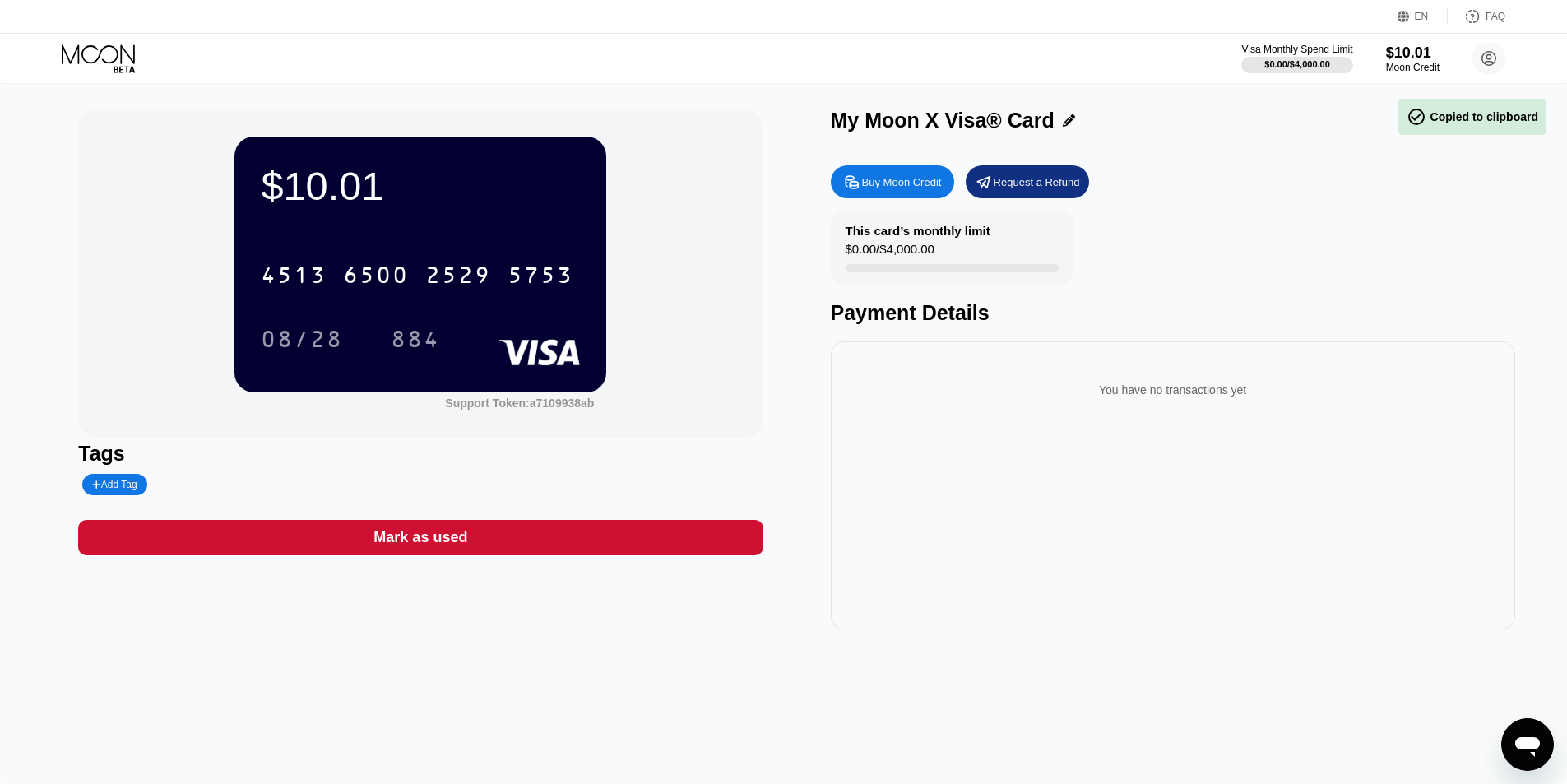
click at [700, 344] on div "$10.01 4513 6500 2529 5753 08/28 884 Support Token: a7109938ab" at bounding box center [421, 272] width 685 height 329
click at [1064, 121] on icon at bounding box center [1069, 120] width 12 height 12
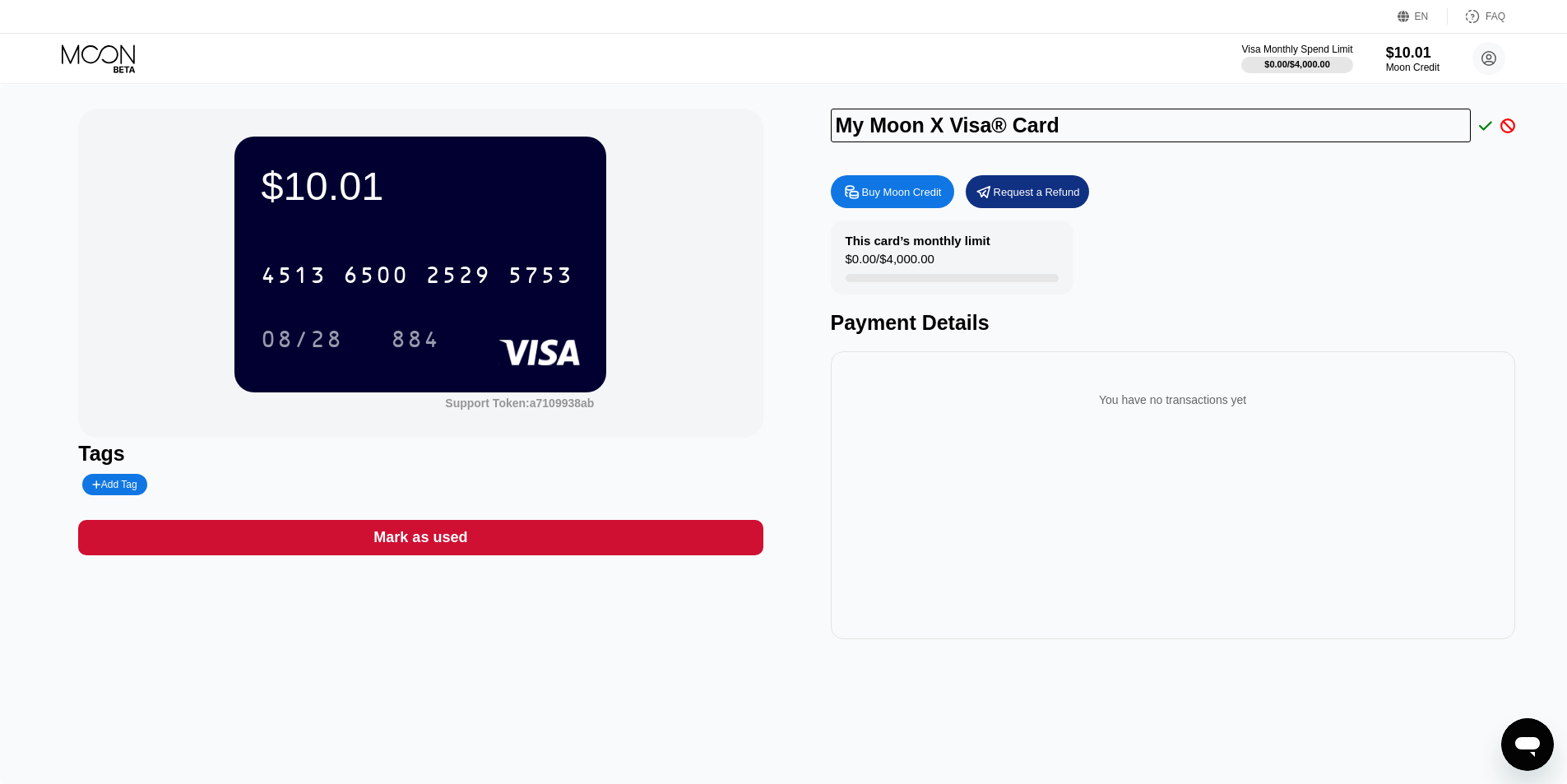
drag, startPoint x: 1075, startPoint y: 128, endPoint x: 761, endPoint y: 144, distance: 314.4
click at [761, 144] on div "$10.01 4513 6500 2529 5753 08/28 884 Support Token: a7109938ab Tags Add Tag Mar…" at bounding box center [784, 374] width 1411 height 530
type input "ှ"
type input "Sai San Thein"
click at [1485, 122] on icon at bounding box center [1486, 126] width 13 height 15
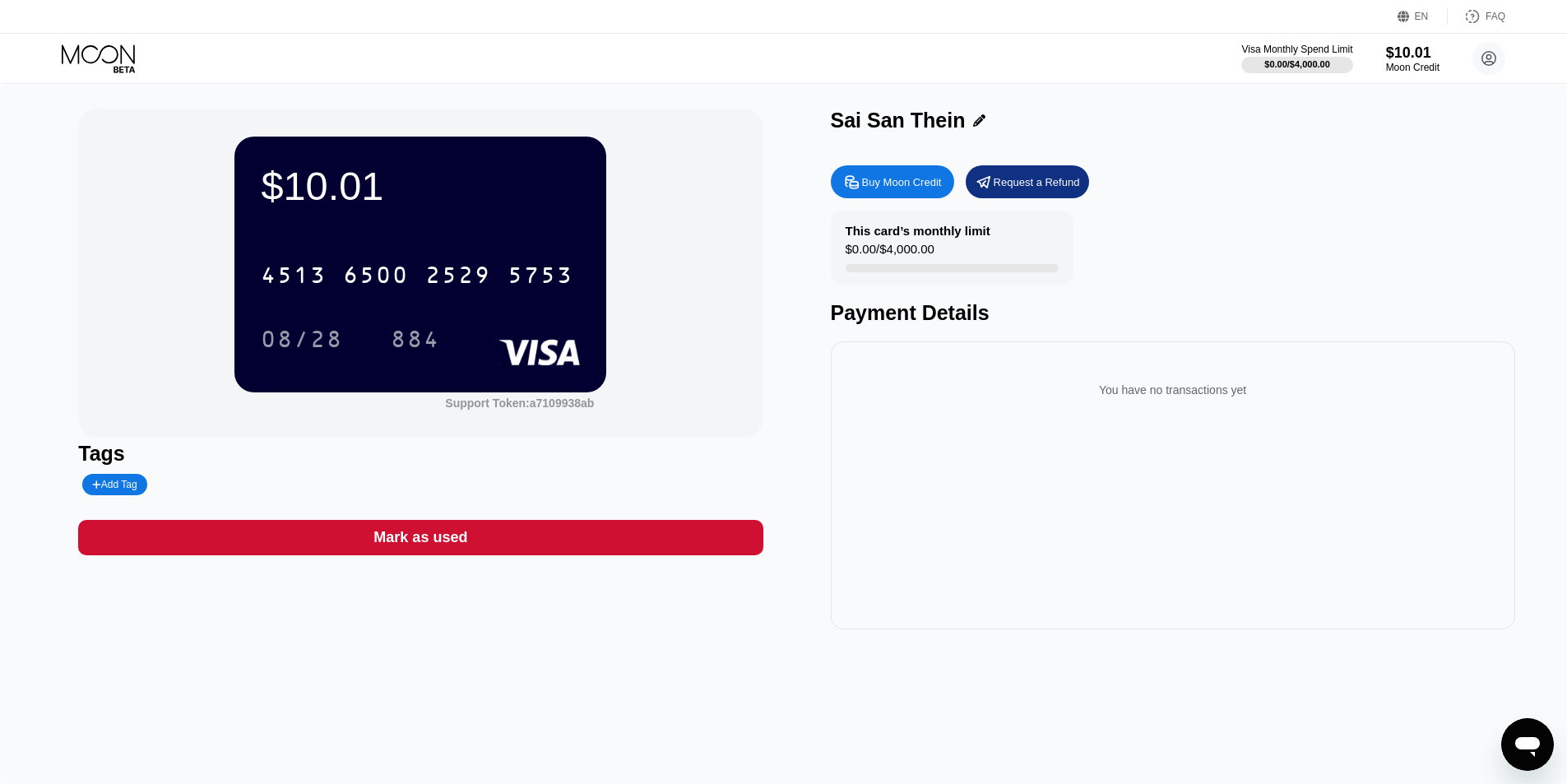
click at [110, 490] on div "Add Tag" at bounding box center [114, 484] width 44 height 12
type input "Mr [PERSON_NAME]"
click at [224, 480] on div "Mr [PERSON_NAME]" at bounding box center [172, 484] width 181 height 21
click at [236, 483] on div at bounding box center [245, 484] width 18 height 10
click at [1488, 62] on icon at bounding box center [1490, 59] width 9 height 9
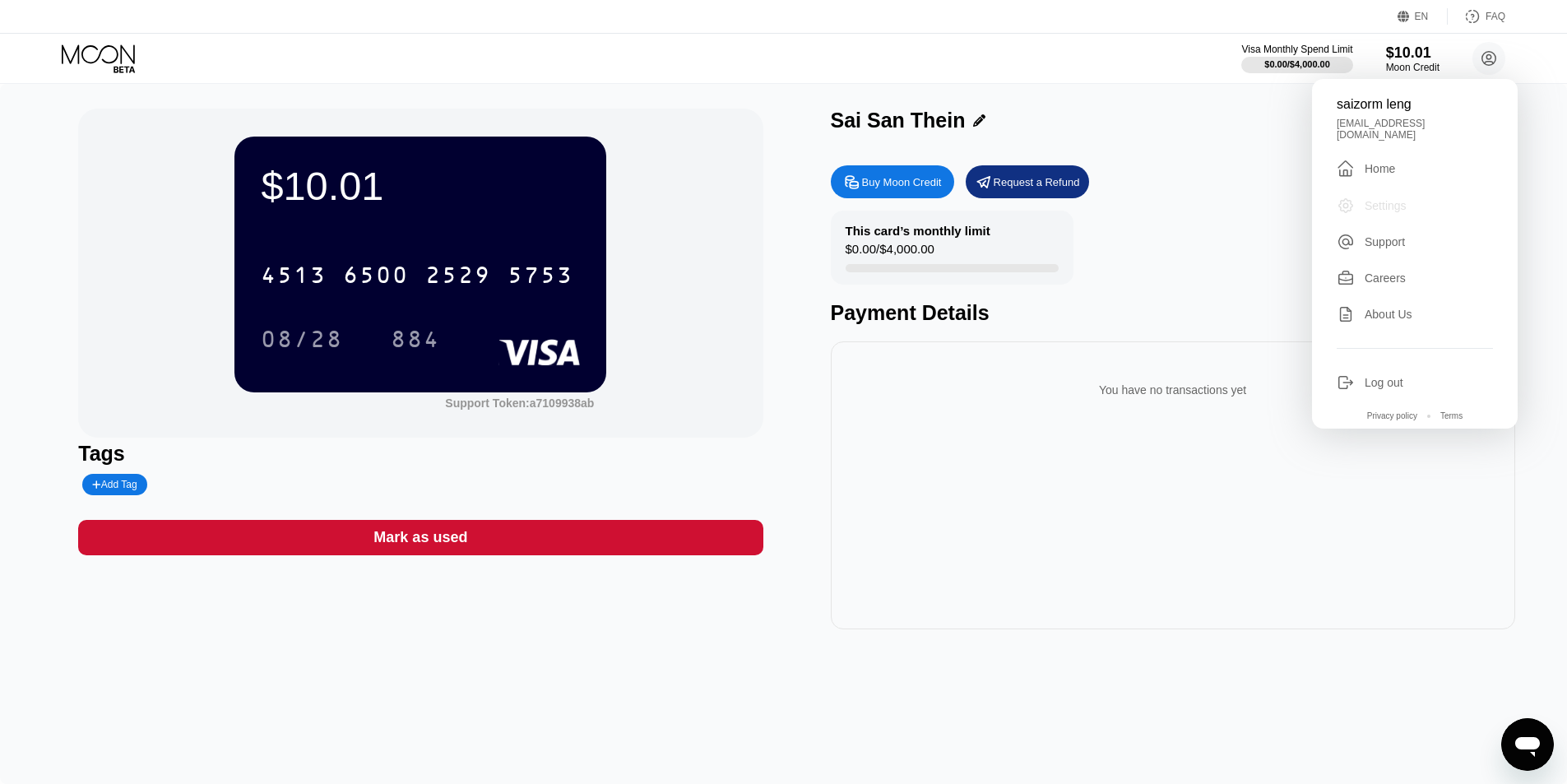
click at [1416, 197] on div "Settings" at bounding box center [1415, 206] width 157 height 18
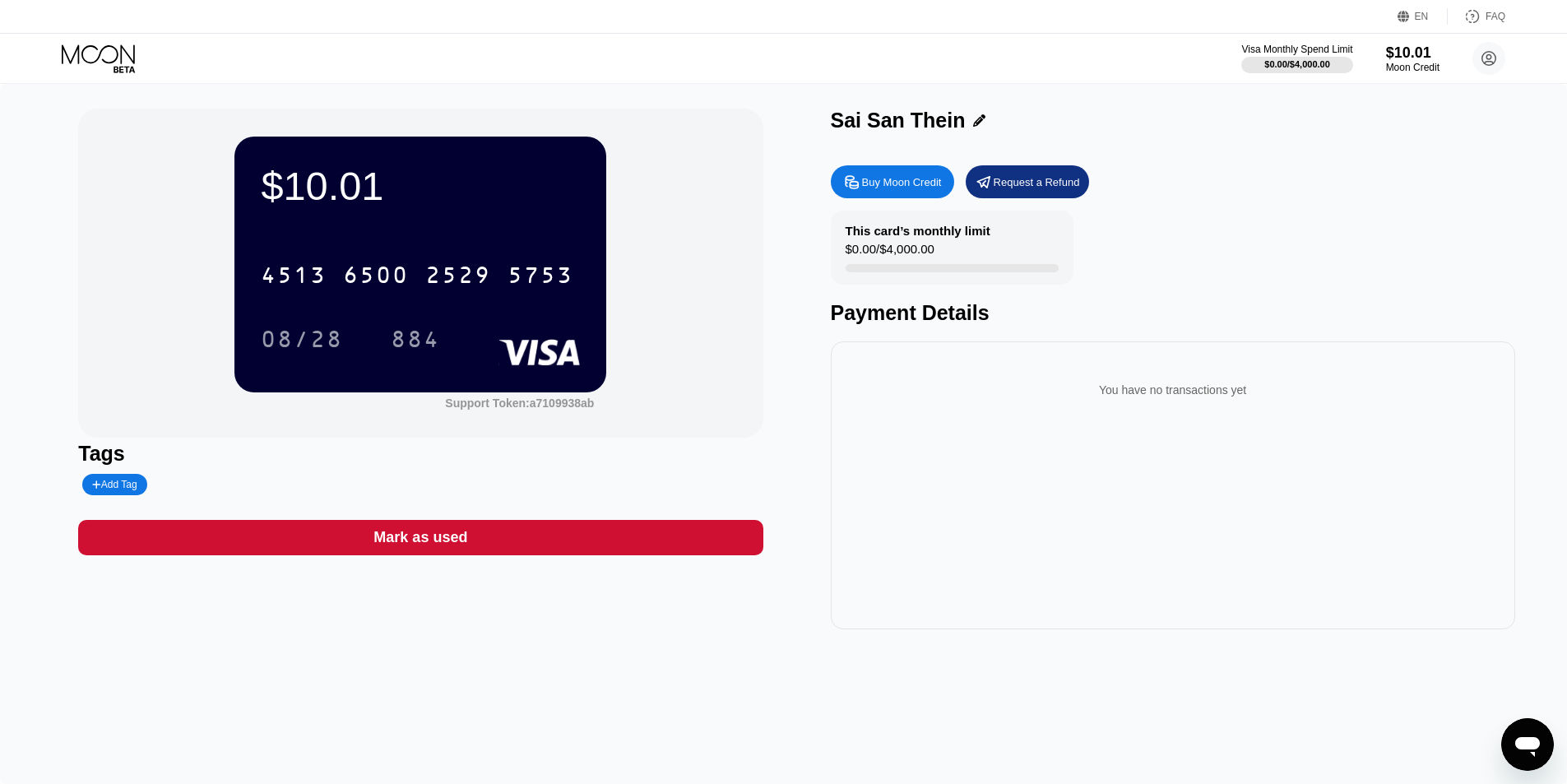
click at [754, 424] on div "$10.01 4513 6500 2529 5753 08/28 884 Support Token: a7109938ab" at bounding box center [421, 272] width 685 height 329
